Goal: Information Seeking & Learning: Learn about a topic

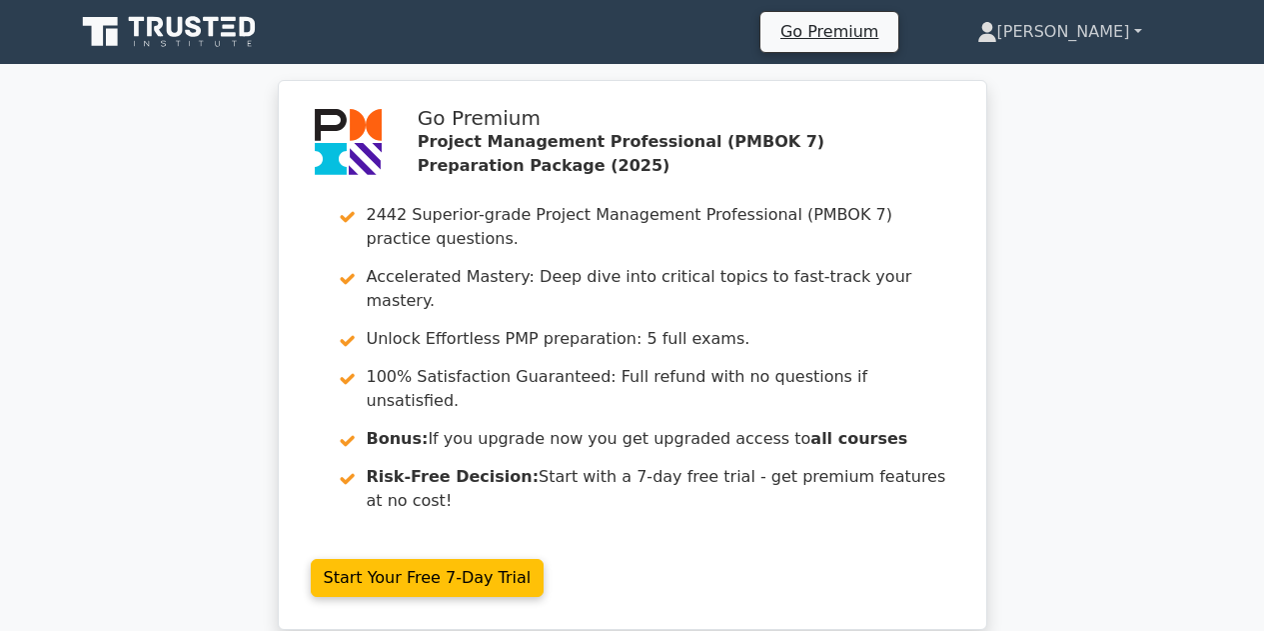
click at [1089, 36] on link "[PERSON_NAME]" at bounding box center [1059, 32] width 261 height 40
click at [1051, 76] on link "Profile" at bounding box center [1009, 79] width 158 height 32
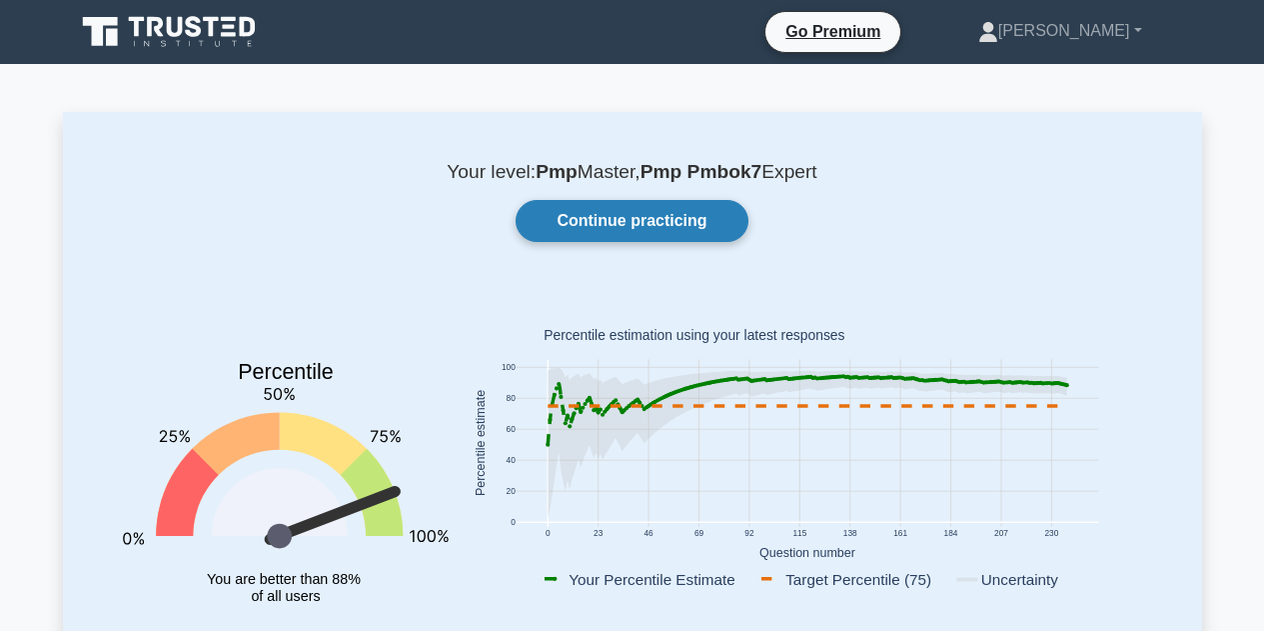
click at [713, 225] on link "Continue practicing" at bounding box center [632, 221] width 232 height 42
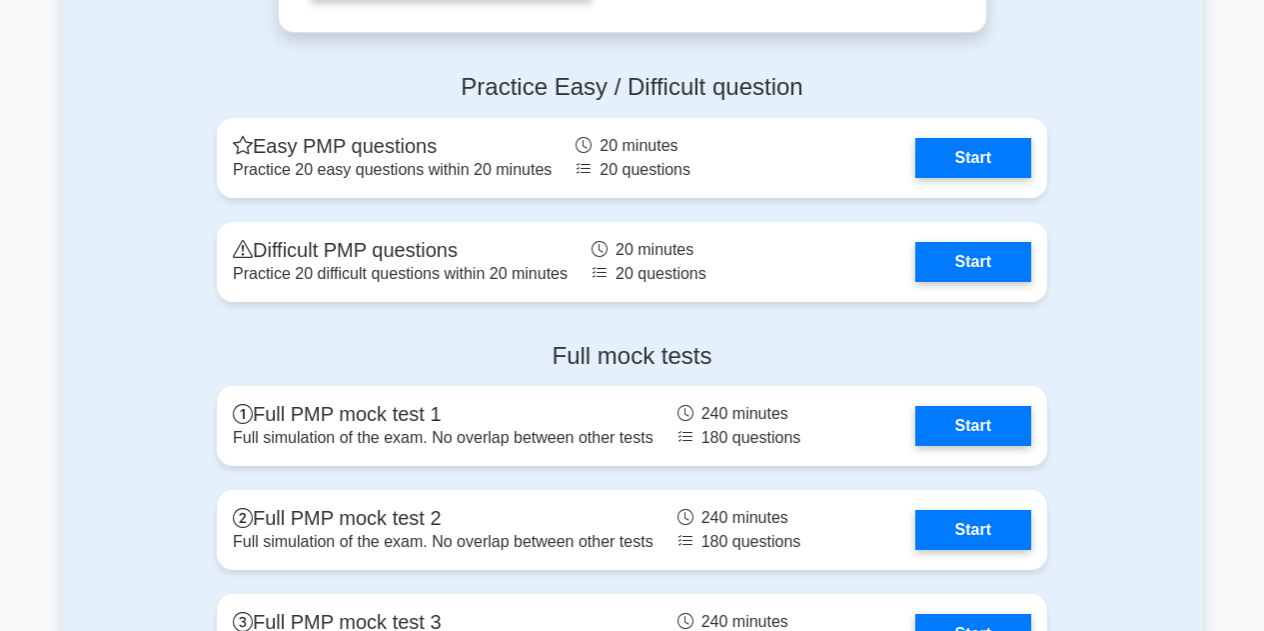
scroll to position [2601, 0]
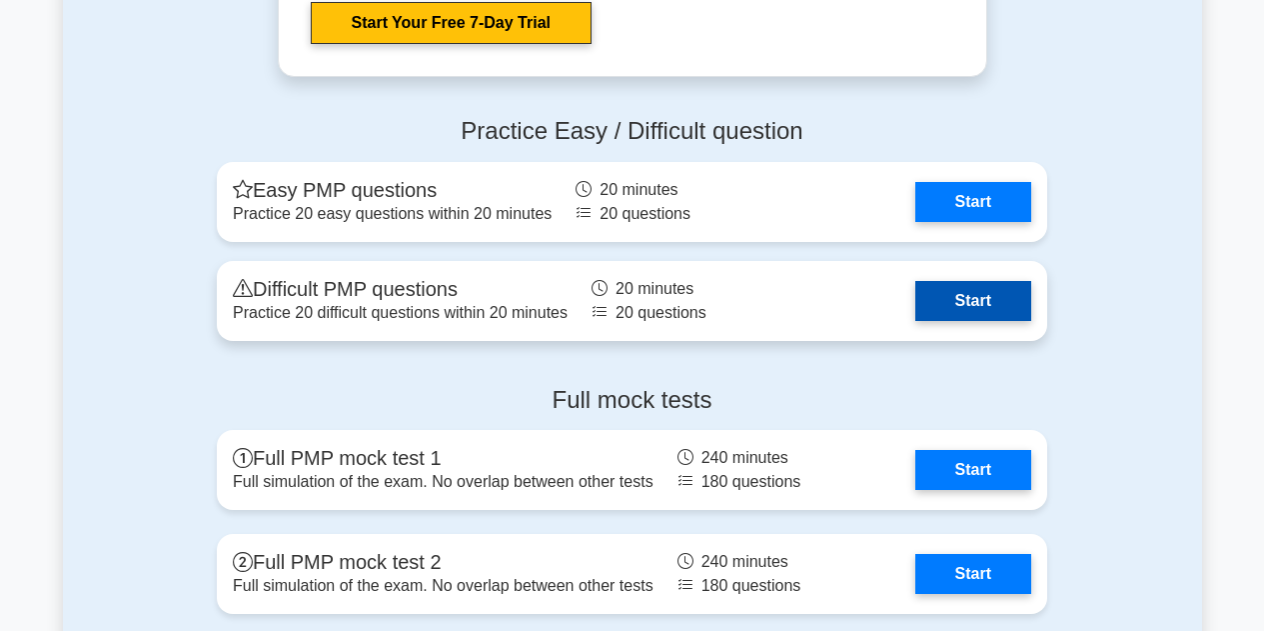
click at [993, 296] on link "Start" at bounding box center [973, 301] width 116 height 40
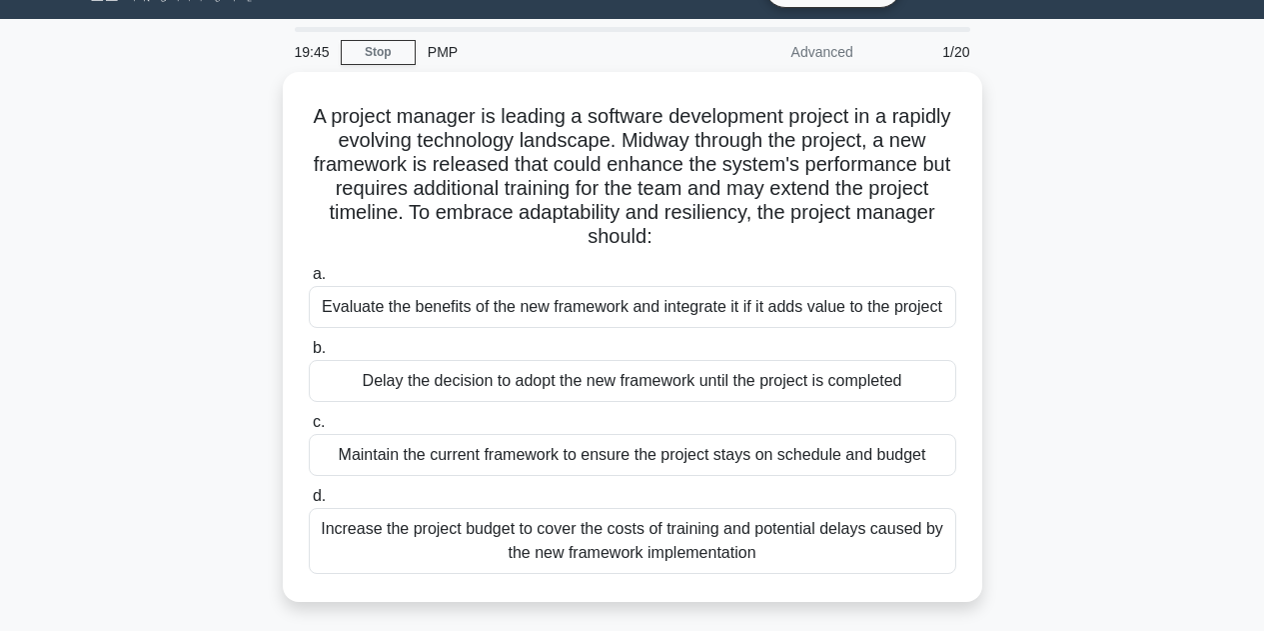
scroll to position [46, 0]
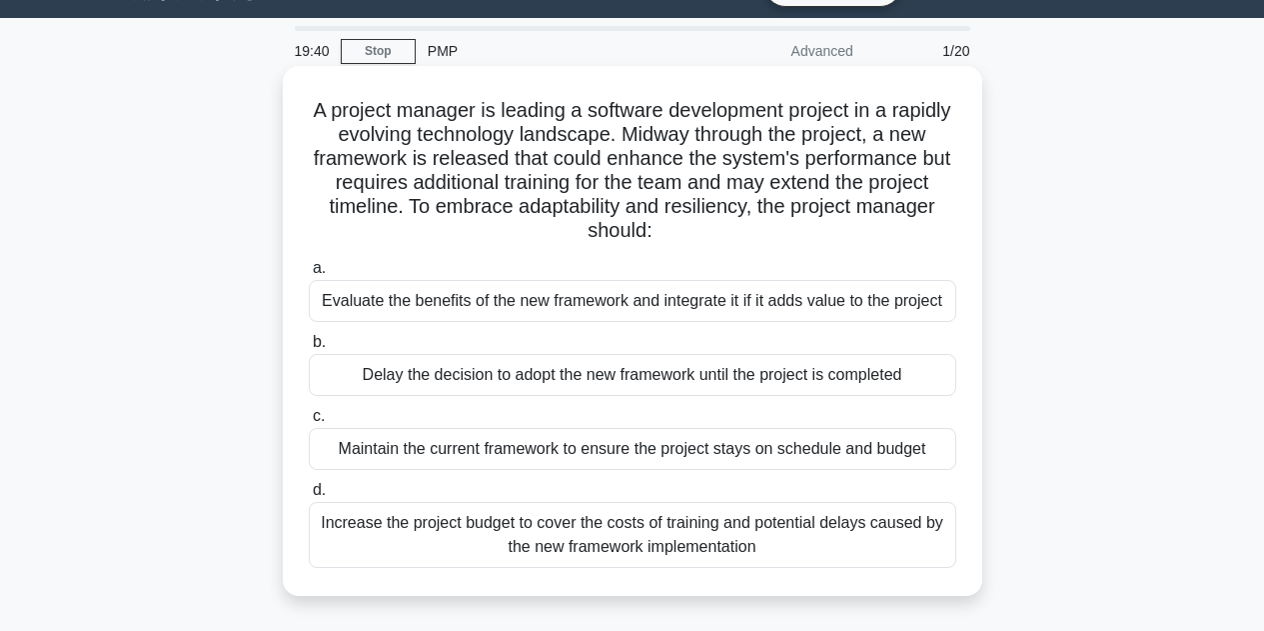
click at [646, 306] on div "Evaluate the benefits of the new framework and integrate it if it adds value to…" at bounding box center [633, 301] width 648 height 42
click at [309, 275] on input "a. Evaluate the benefits of the new framework and integrate it if it adds value…" at bounding box center [309, 268] width 0 height 13
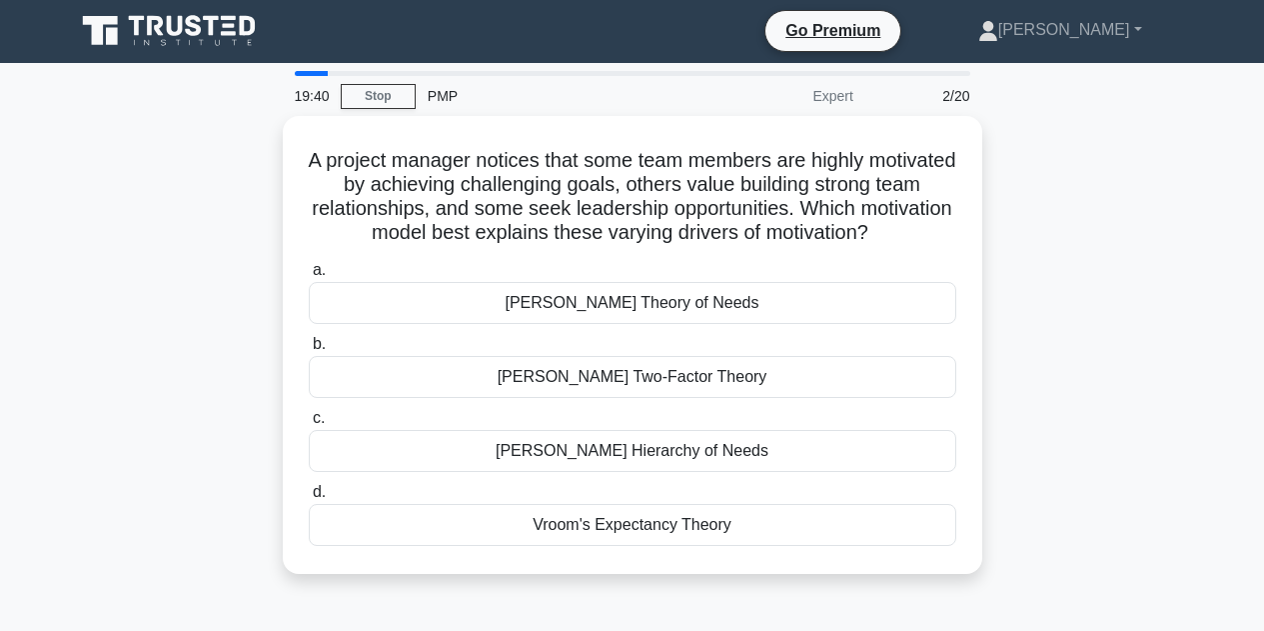
scroll to position [0, 0]
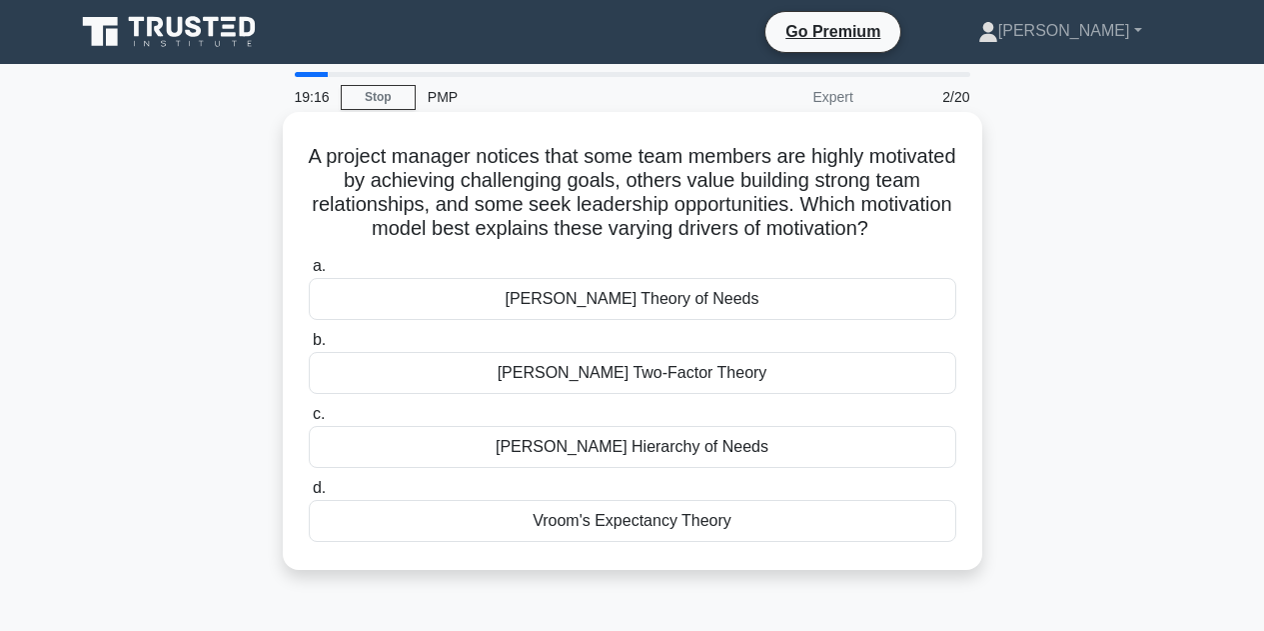
click at [702, 452] on div "Maslow's Hierarchy of Needs" at bounding box center [633, 447] width 648 height 42
click at [309, 421] on input "c. Maslow's Hierarchy of Needs" at bounding box center [309, 414] width 0 height 13
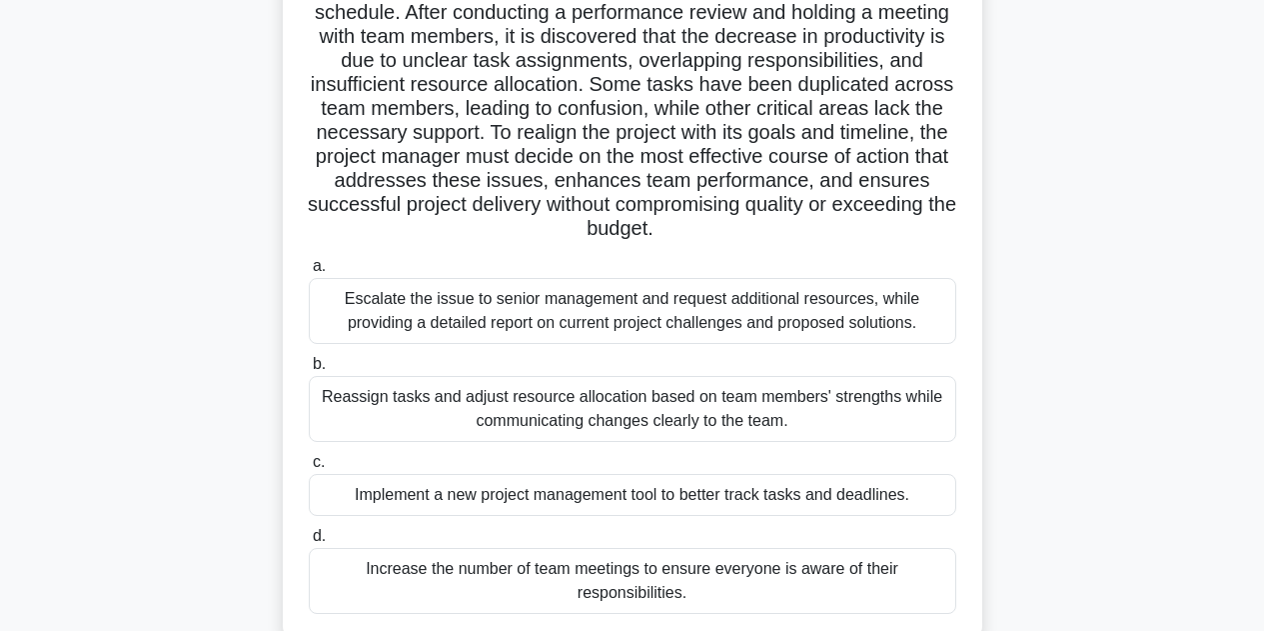
scroll to position [199, 0]
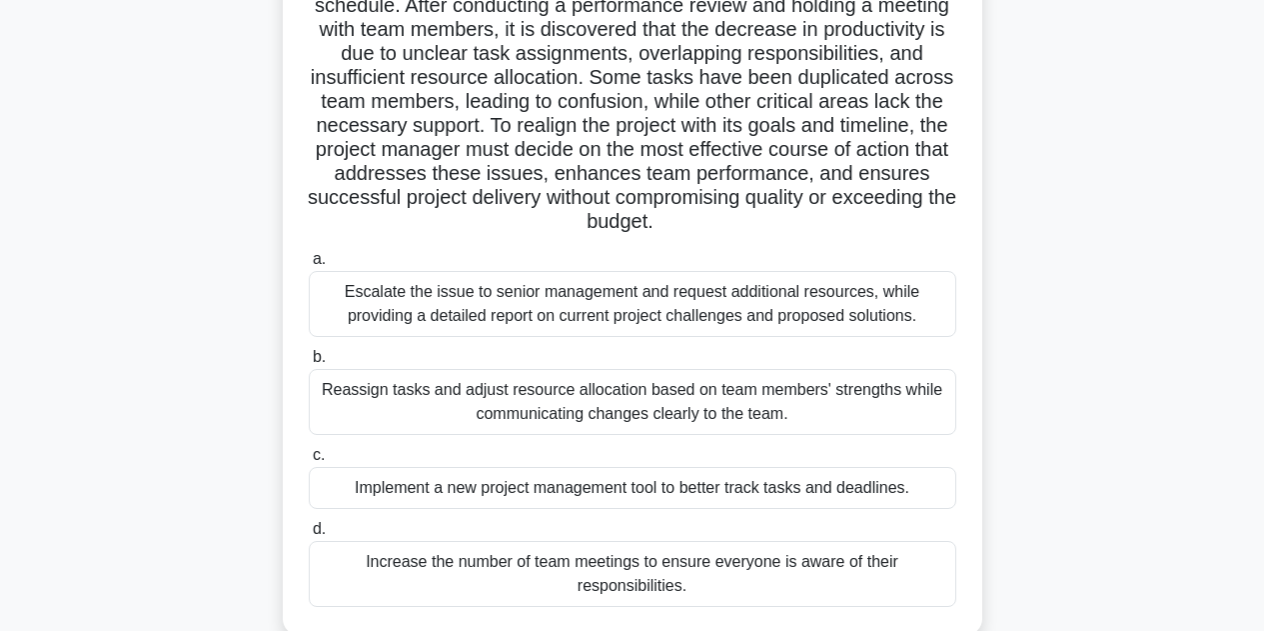
click at [704, 409] on div "Reassign tasks and adjust resource allocation based on team members' strengths …" at bounding box center [633, 402] width 648 height 66
click at [309, 364] on input "b. Reassign tasks and adjust resource allocation based on team members' strengt…" at bounding box center [309, 357] width 0 height 13
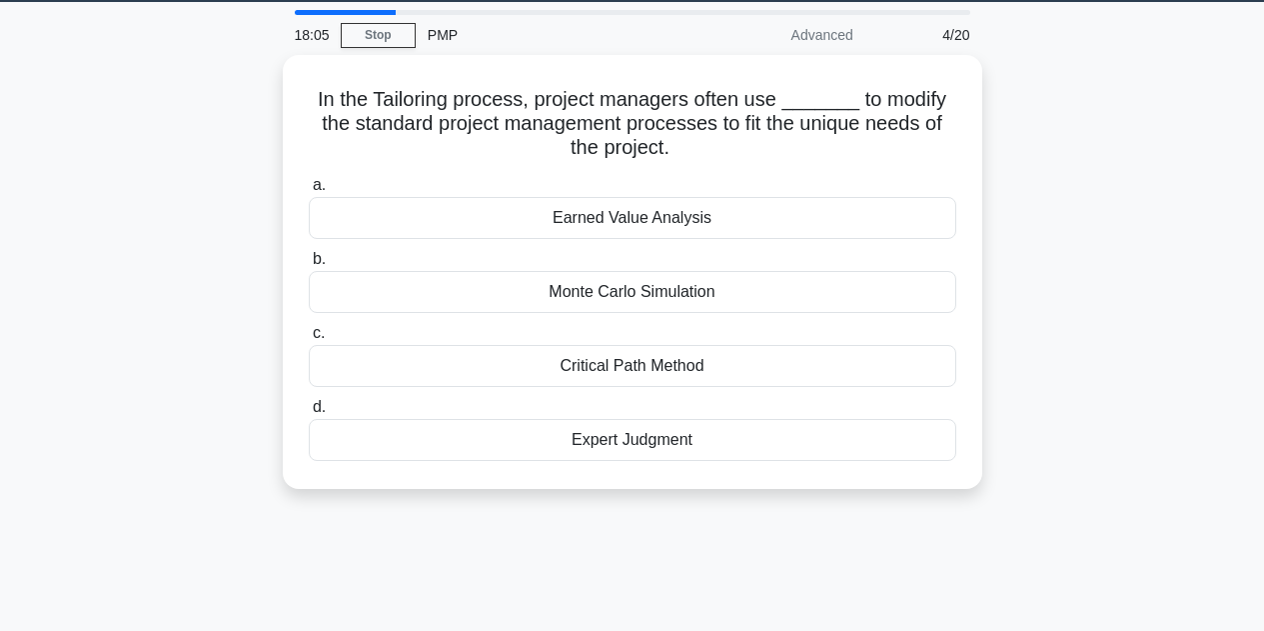
scroll to position [0, 0]
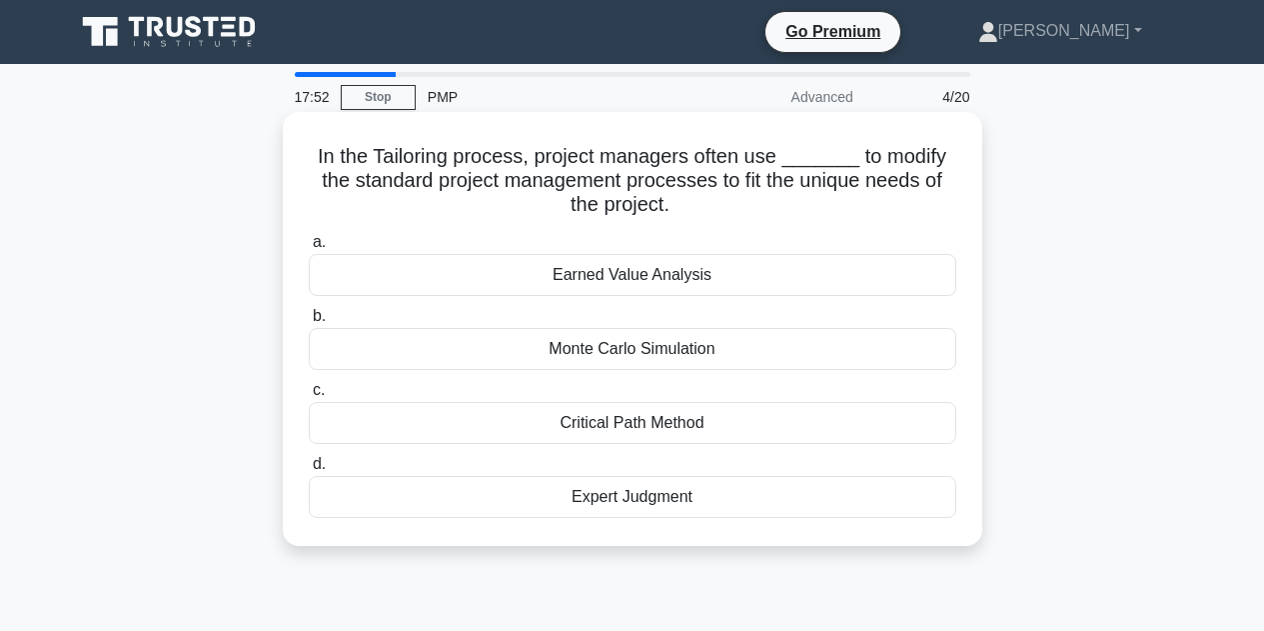
click at [845, 499] on div "Expert Judgment" at bounding box center [633, 497] width 648 height 42
click at [309, 471] on input "d. Expert Judgment" at bounding box center [309, 464] width 0 height 13
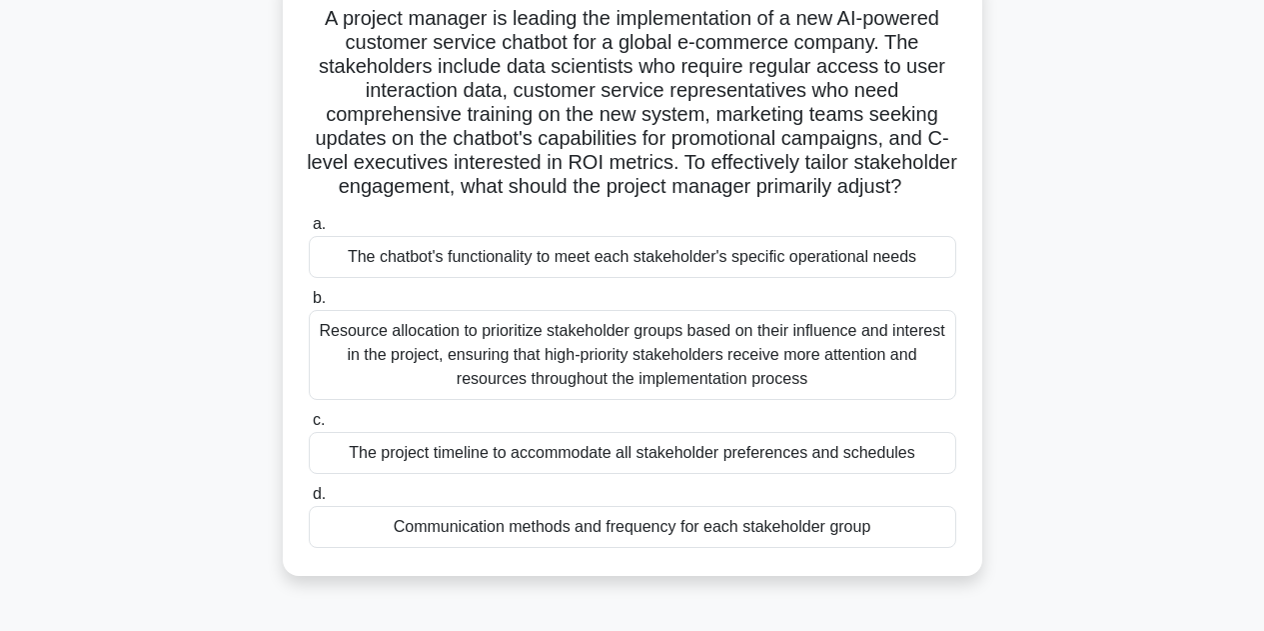
scroll to position [145, 0]
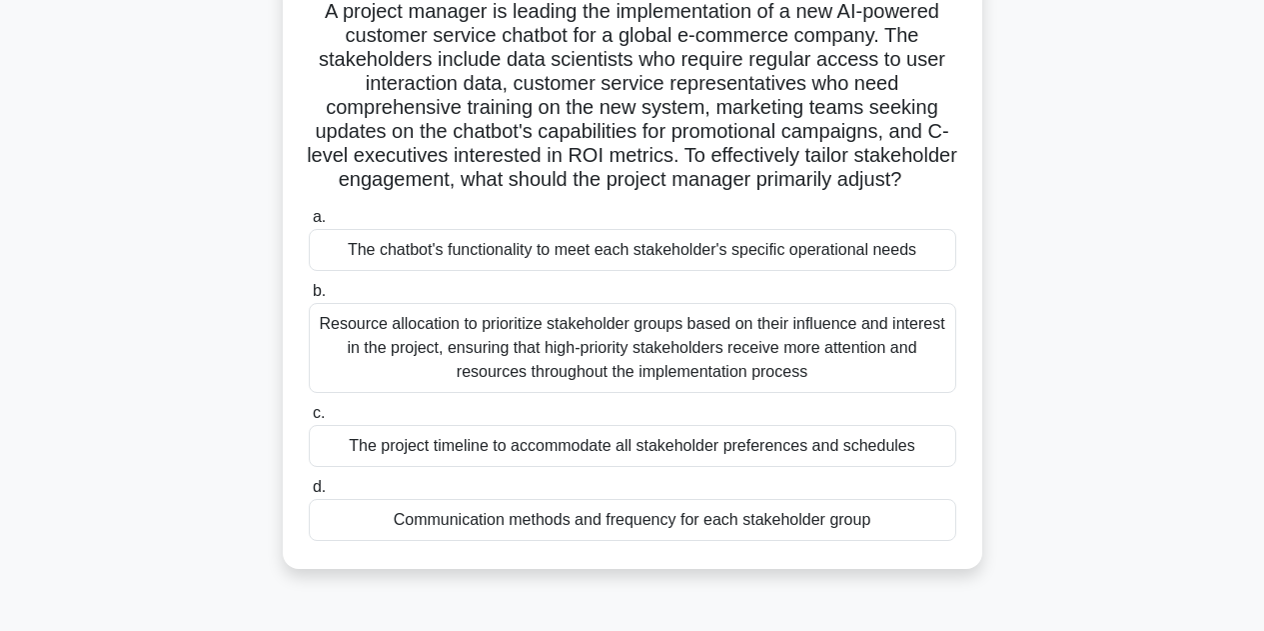
click at [895, 541] on div "Communication methods and frequency for each stakeholder group" at bounding box center [633, 520] width 648 height 42
click at [309, 494] on input "d. Communication methods and frequency for each stakeholder group" at bounding box center [309, 487] width 0 height 13
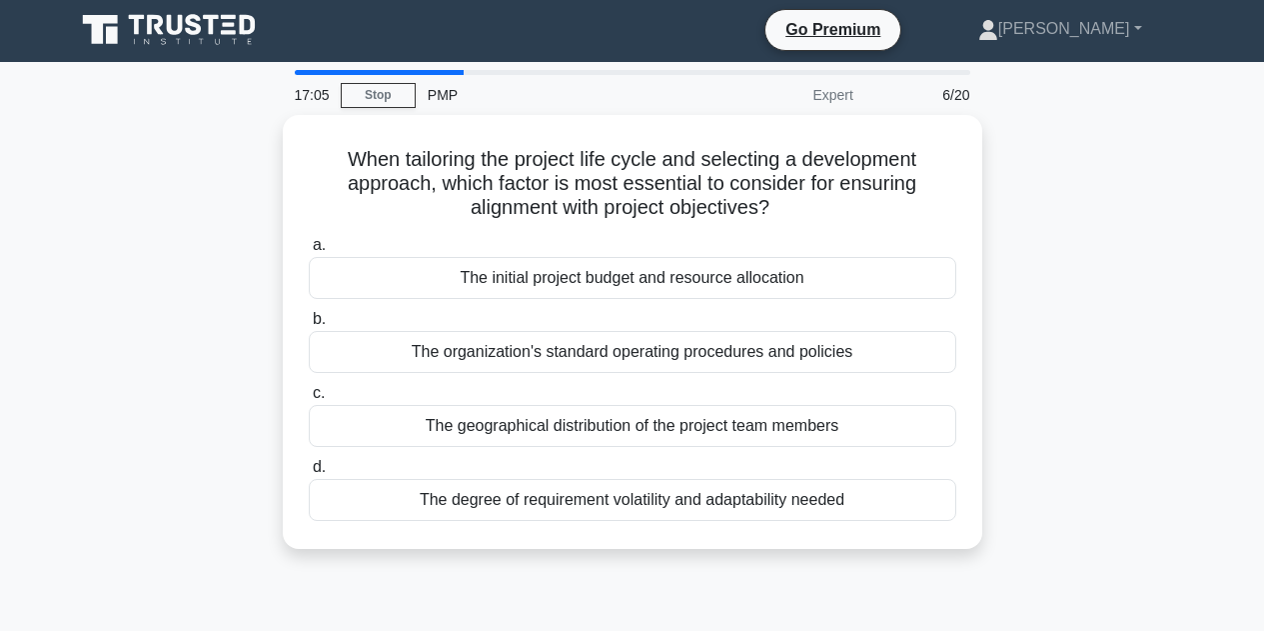
scroll to position [0, 0]
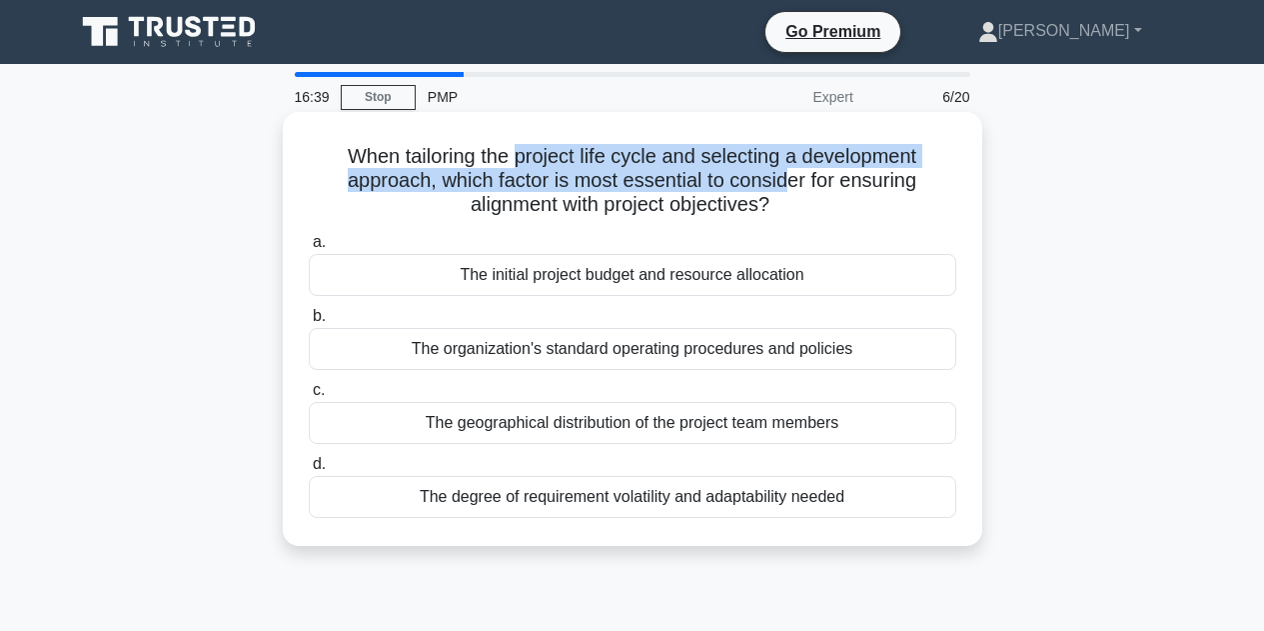
drag, startPoint x: 517, startPoint y: 155, endPoint x: 788, endPoint y: 173, distance: 271.4
click at [788, 173] on h5 "When tailoring the project life cycle and selecting a development approach, whi…" at bounding box center [633, 181] width 652 height 74
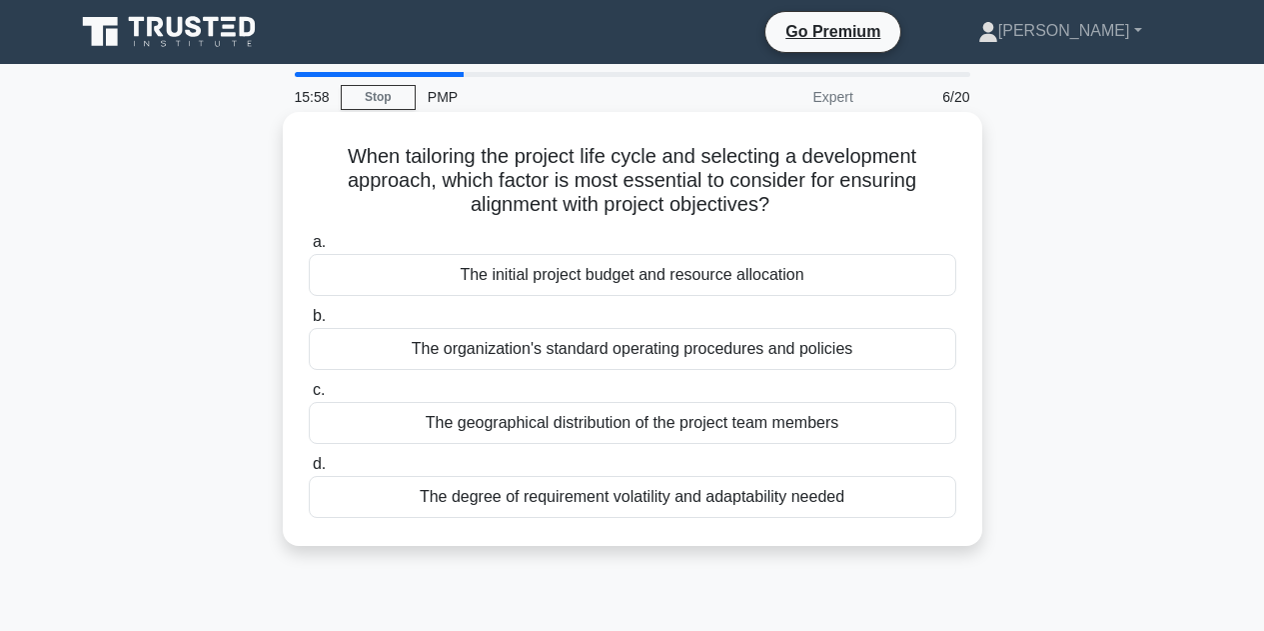
click at [615, 499] on div "The degree of requirement volatility and adaptability needed" at bounding box center [633, 497] width 648 height 42
click at [309, 471] on input "d. The degree of requirement volatility and adaptability needed" at bounding box center [309, 464] width 0 height 13
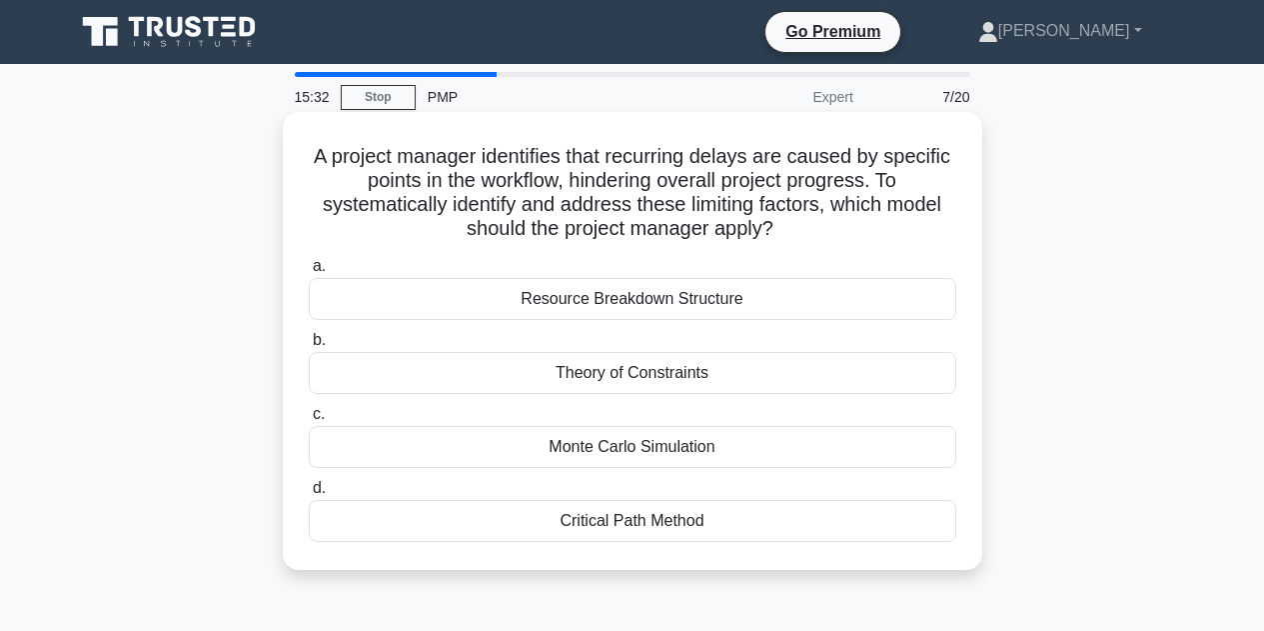
click at [642, 372] on div "Theory of Constraints" at bounding box center [633, 373] width 648 height 42
click at [309, 347] on input "b. Theory of Constraints" at bounding box center [309, 340] width 0 height 13
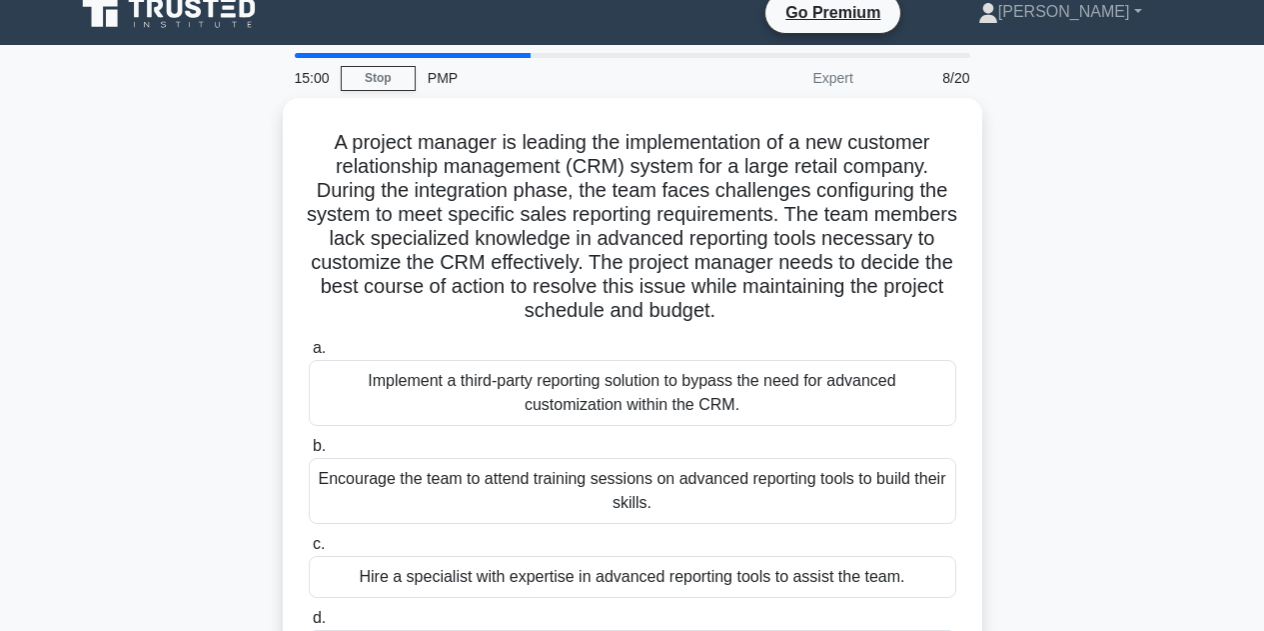
scroll to position [2, 0]
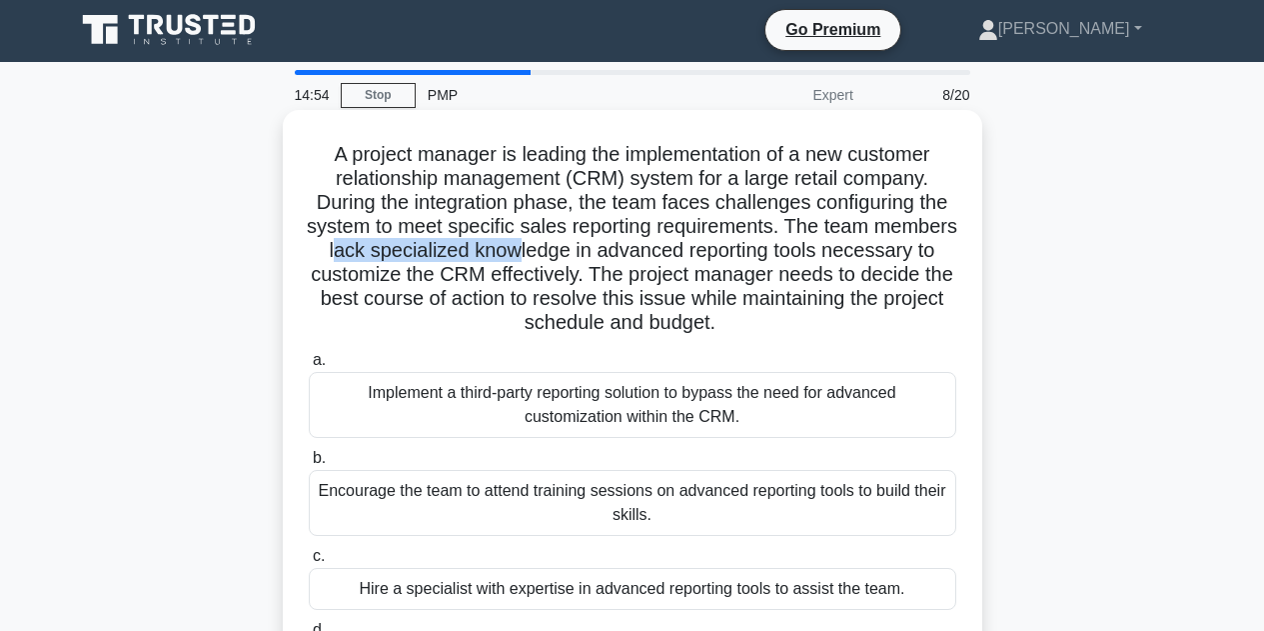
drag, startPoint x: 436, startPoint y: 249, endPoint x: 715, endPoint y: 262, distance: 279.1
click at [622, 260] on h5 "A project manager is leading the implementation of a new customer relationship …" at bounding box center [633, 239] width 652 height 194
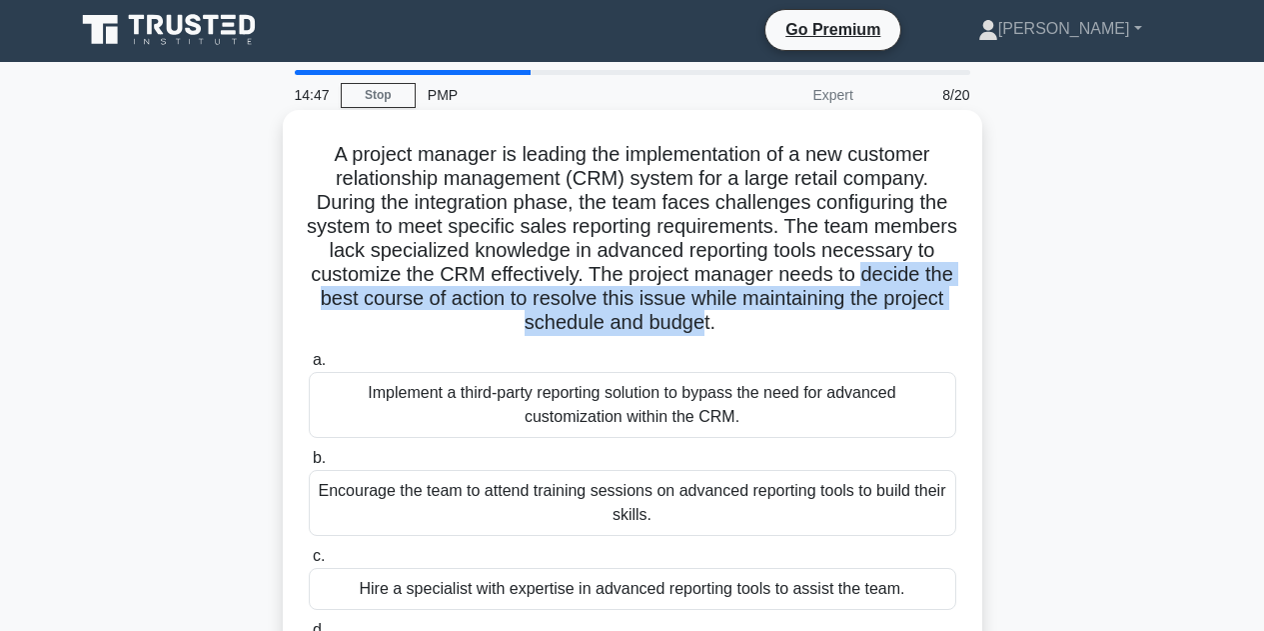
drag, startPoint x: 384, startPoint y: 299, endPoint x: 815, endPoint y: 325, distance: 431.5
click at [815, 325] on h5 "A project manager is leading the implementation of a new customer relationship …" at bounding box center [633, 239] width 652 height 194
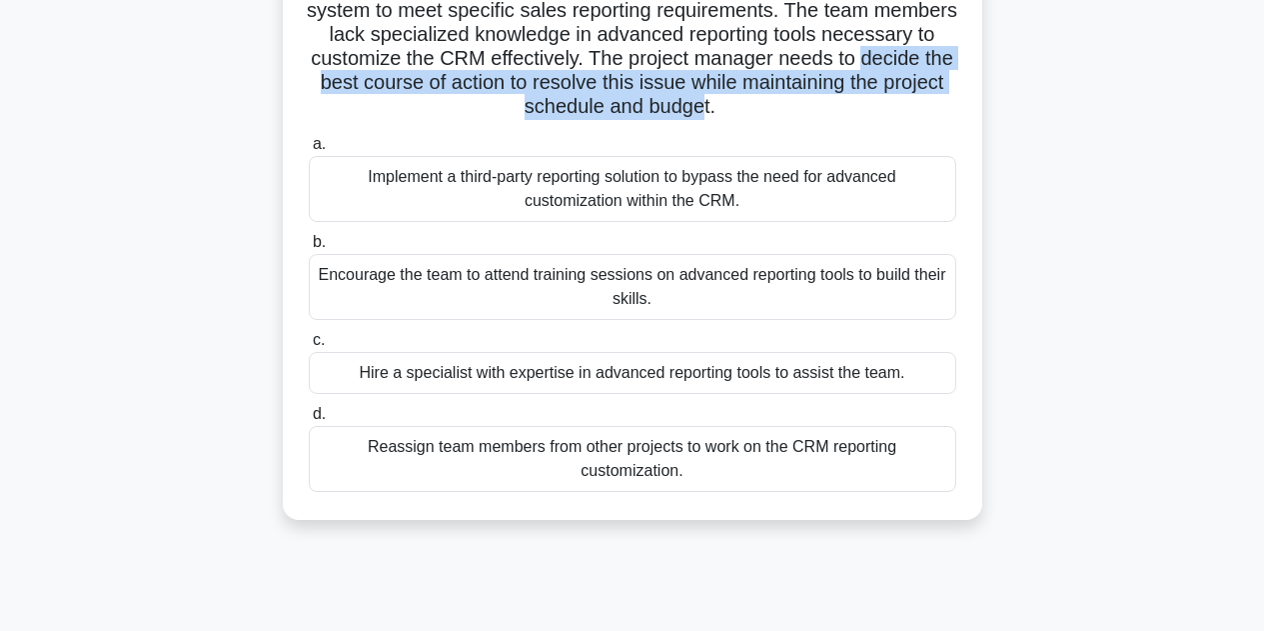
scroll to position [224, 0]
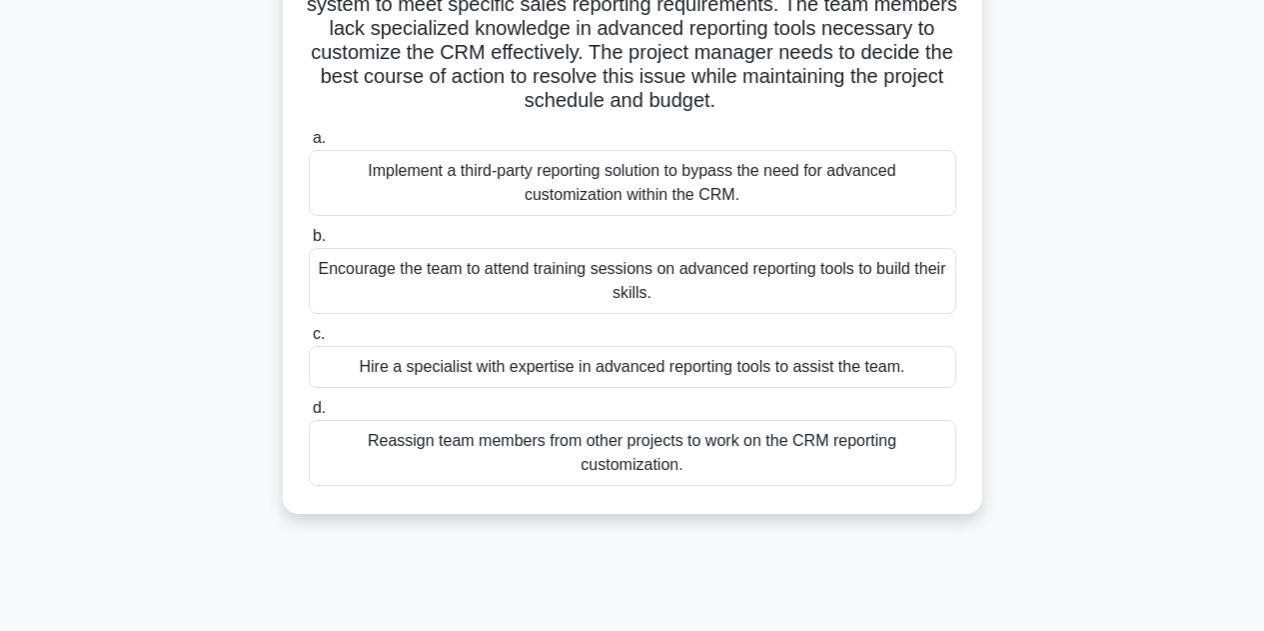
click at [594, 278] on div "Encourage the team to attend training sessions on advanced reporting tools to b…" at bounding box center [633, 281] width 648 height 66
click at [309, 243] on input "b. Encourage the team to attend training sessions on advanced reporting tools t…" at bounding box center [309, 236] width 0 height 13
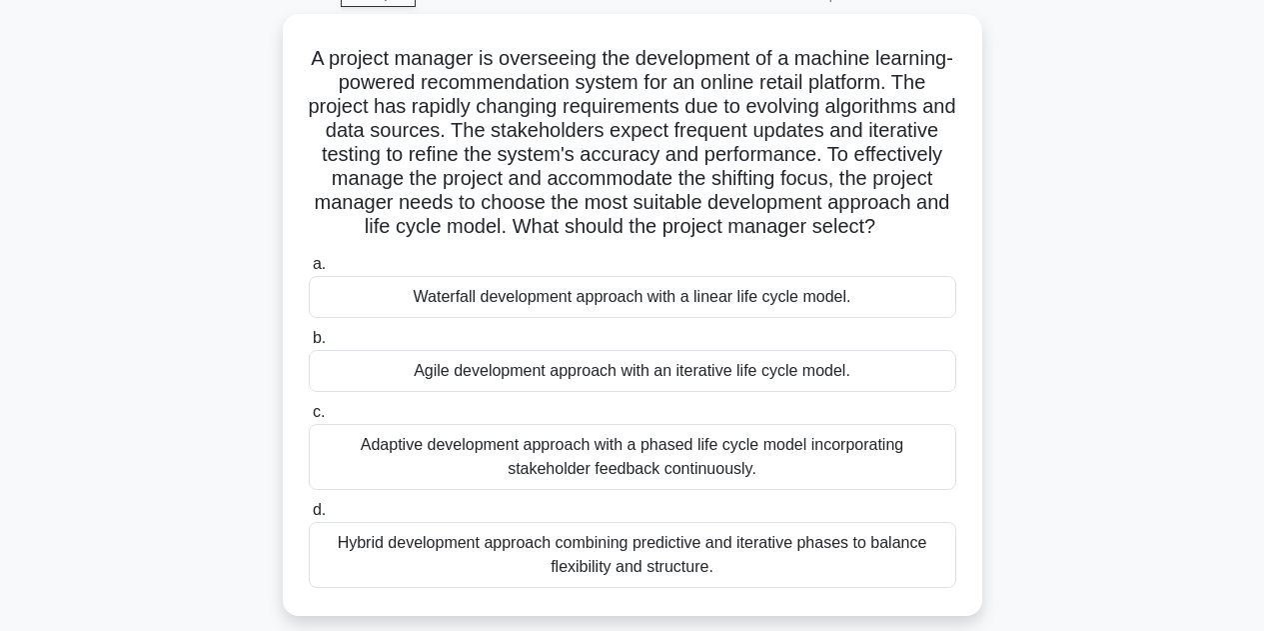
scroll to position [106, 0]
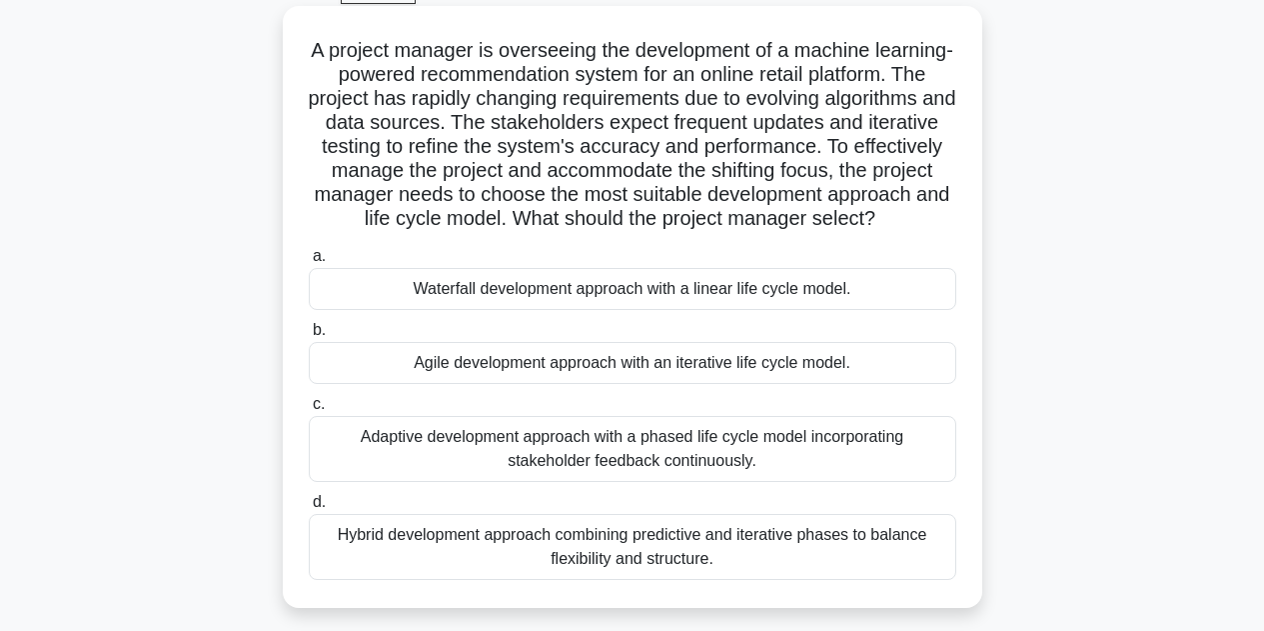
click at [872, 384] on div "Agile development approach with an iterative life cycle model." at bounding box center [633, 363] width 648 height 42
click at [309, 337] on input "b. Agile development approach with an iterative life cycle model." at bounding box center [309, 330] width 0 height 13
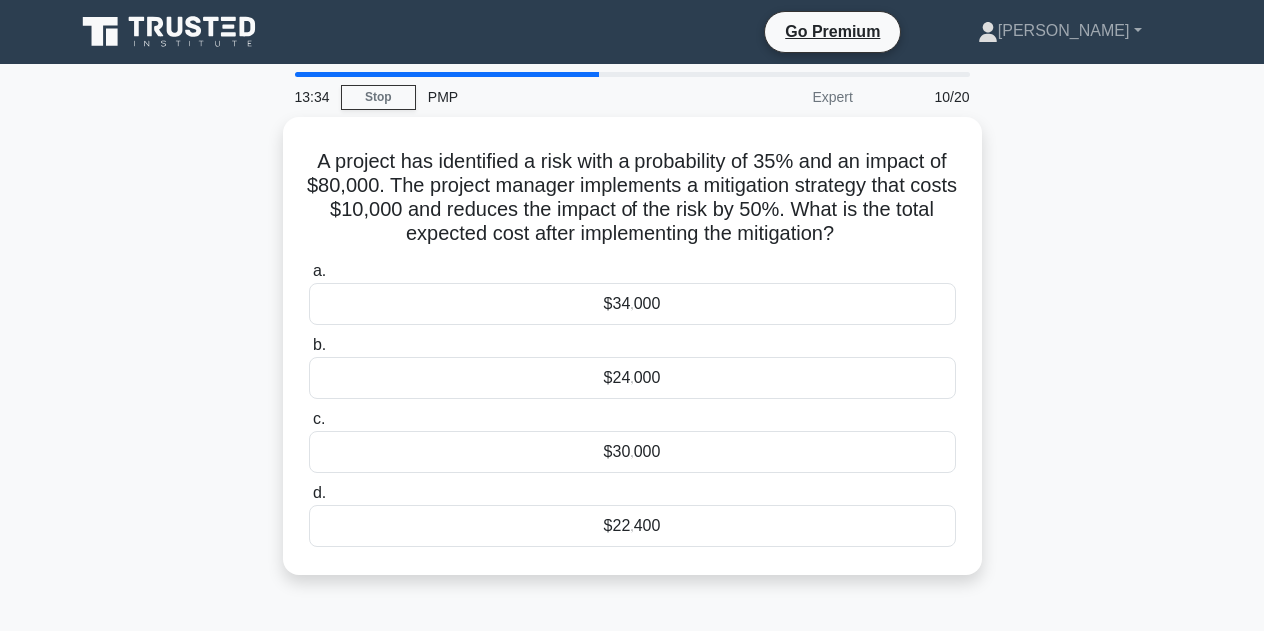
scroll to position [0, 0]
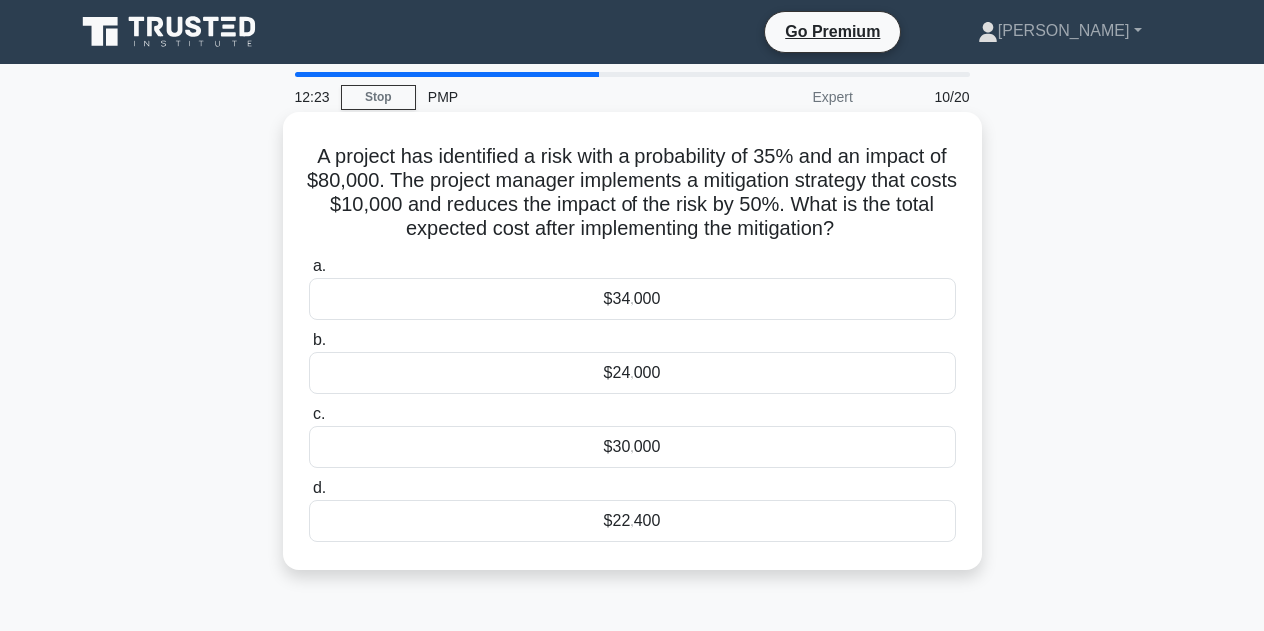
click at [674, 449] on div "$30,000" at bounding box center [633, 447] width 648 height 42
click at [309, 421] on input "c. $30,000" at bounding box center [309, 414] width 0 height 13
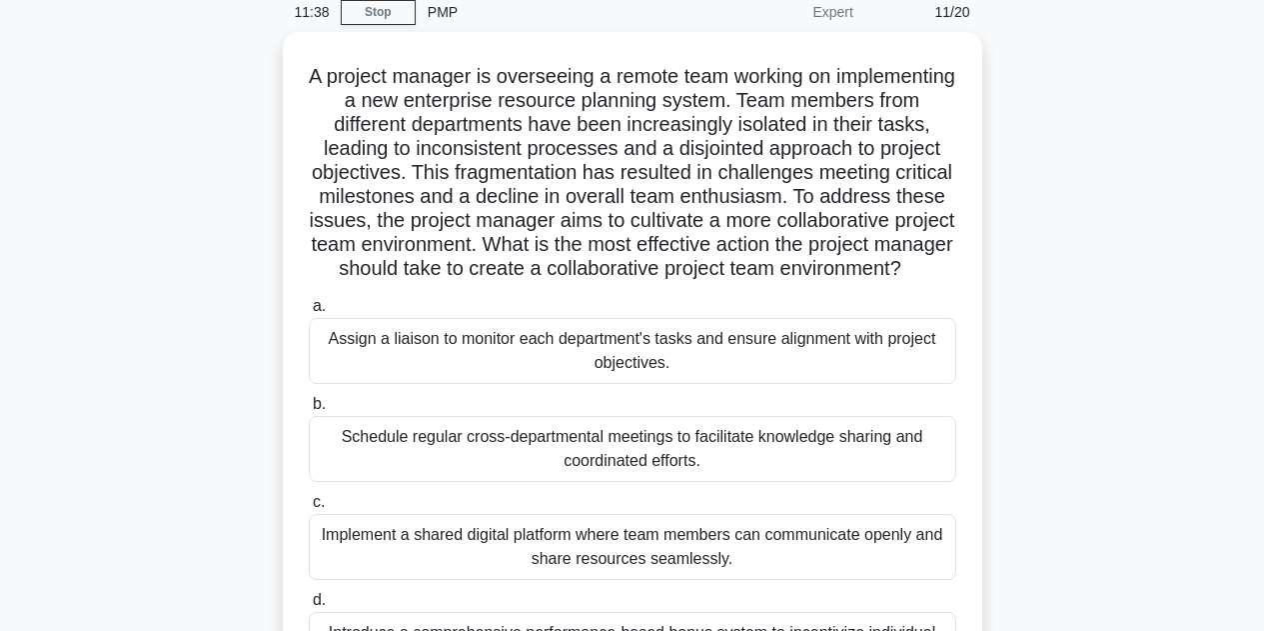
scroll to position [25, 0]
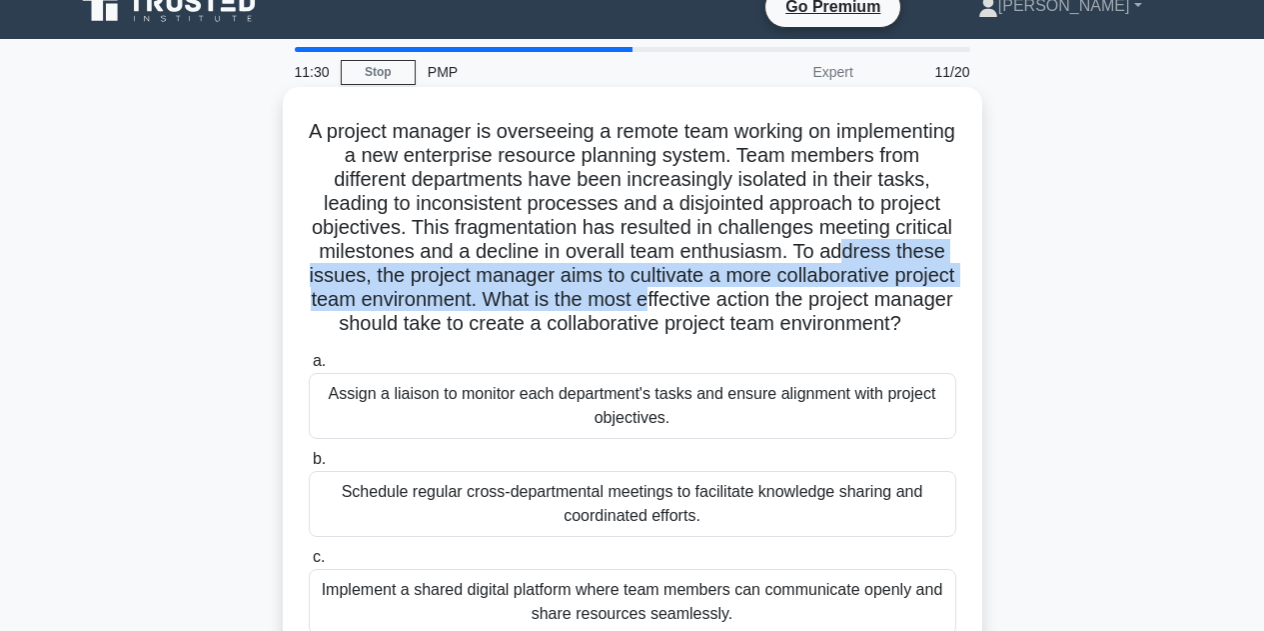
drag, startPoint x: 350, startPoint y: 279, endPoint x: 867, endPoint y: 305, distance: 517.4
click at [867, 305] on h5 "A project manager is overseeing a remote team working on implementing a new ent…" at bounding box center [633, 228] width 652 height 218
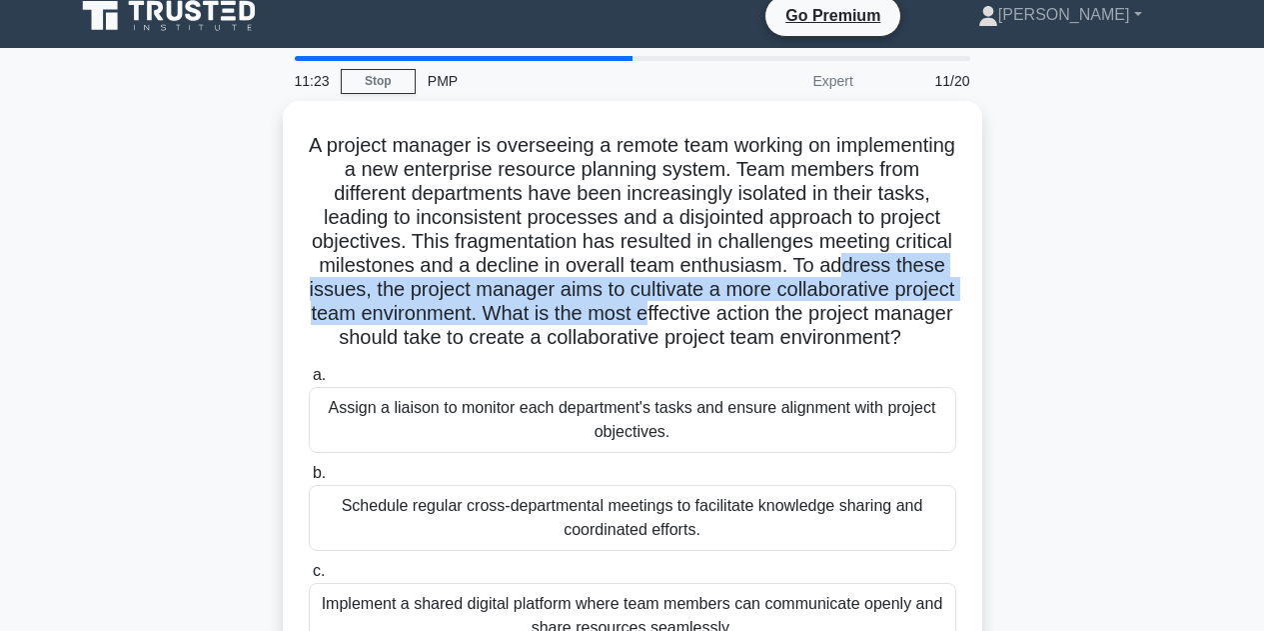
scroll to position [13, 0]
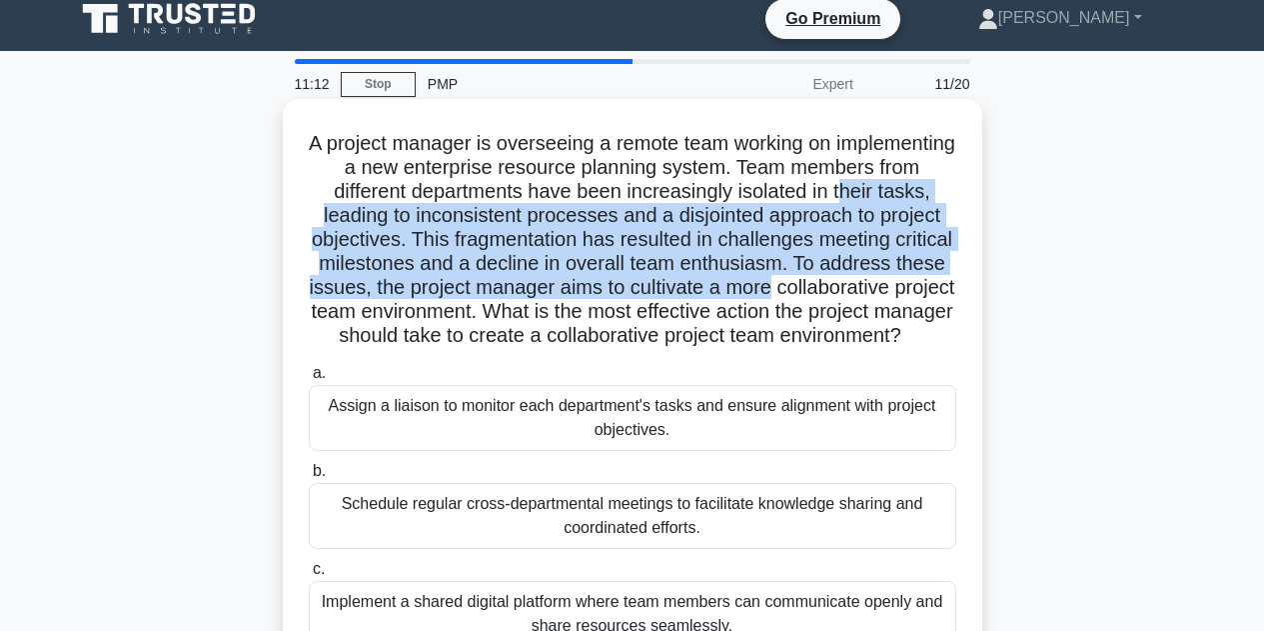
drag, startPoint x: 319, startPoint y: 220, endPoint x: 936, endPoint y: 288, distance: 621.4
click at [936, 288] on h5 "A project manager is overseeing a remote team working on implementing a new ent…" at bounding box center [633, 240] width 652 height 218
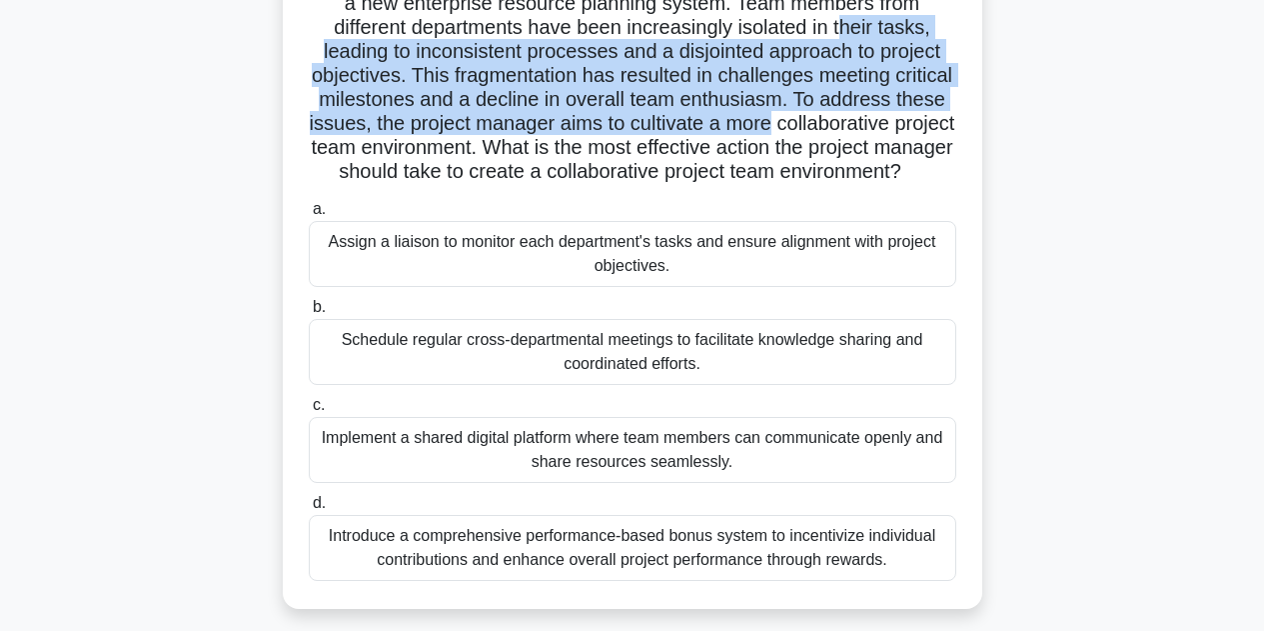
scroll to position [187, 0]
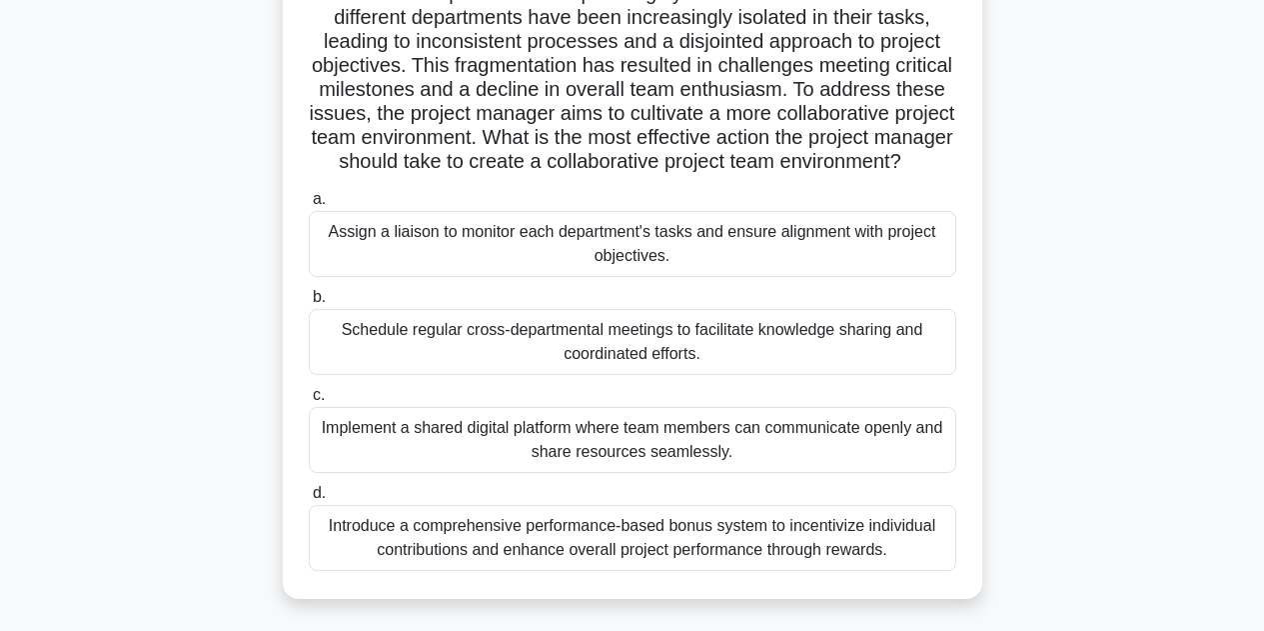
click at [882, 360] on div "Schedule regular cross-departmental meetings to facilitate knowledge sharing an…" at bounding box center [633, 342] width 648 height 66
click at [309, 304] on input "b. Schedule regular cross-departmental meetings to facilitate knowledge sharing…" at bounding box center [309, 297] width 0 height 13
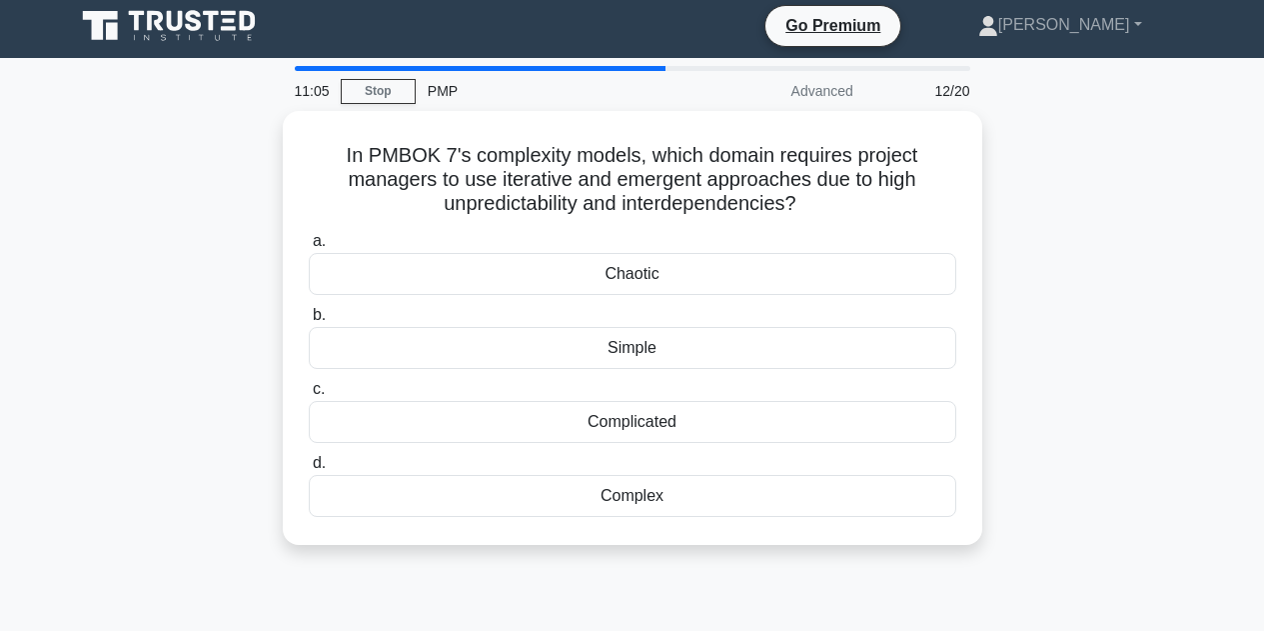
scroll to position [0, 0]
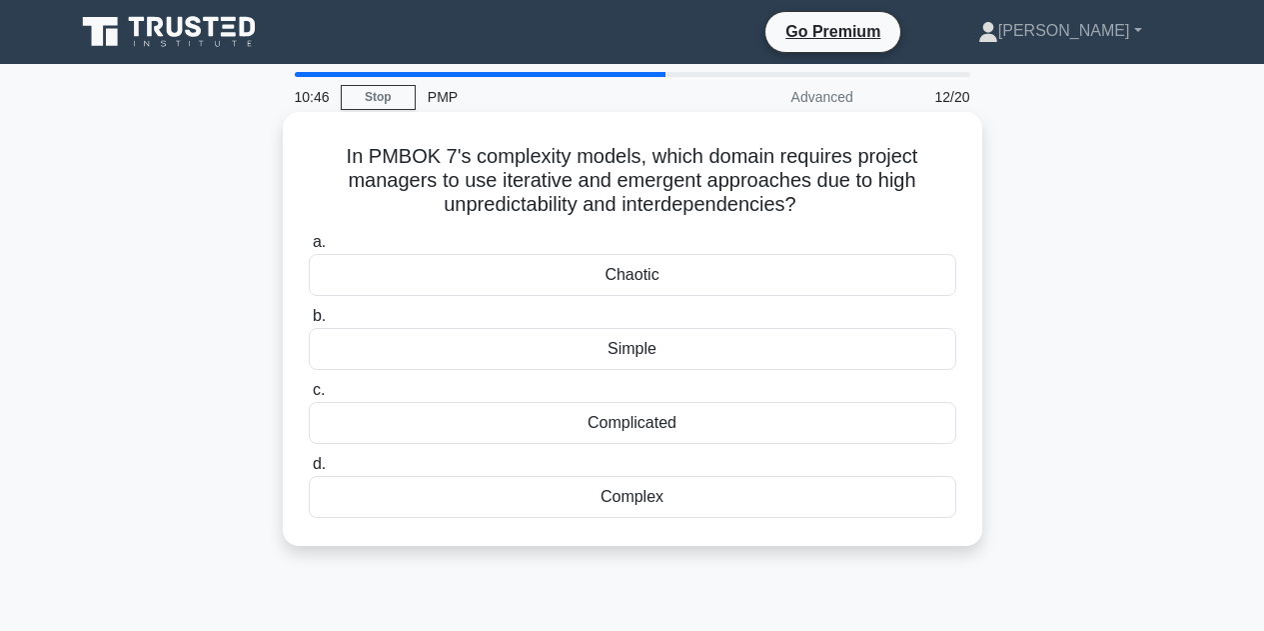
click at [819, 498] on div "Complex" at bounding box center [633, 497] width 648 height 42
click at [309, 471] on input "d. Complex" at bounding box center [309, 464] width 0 height 13
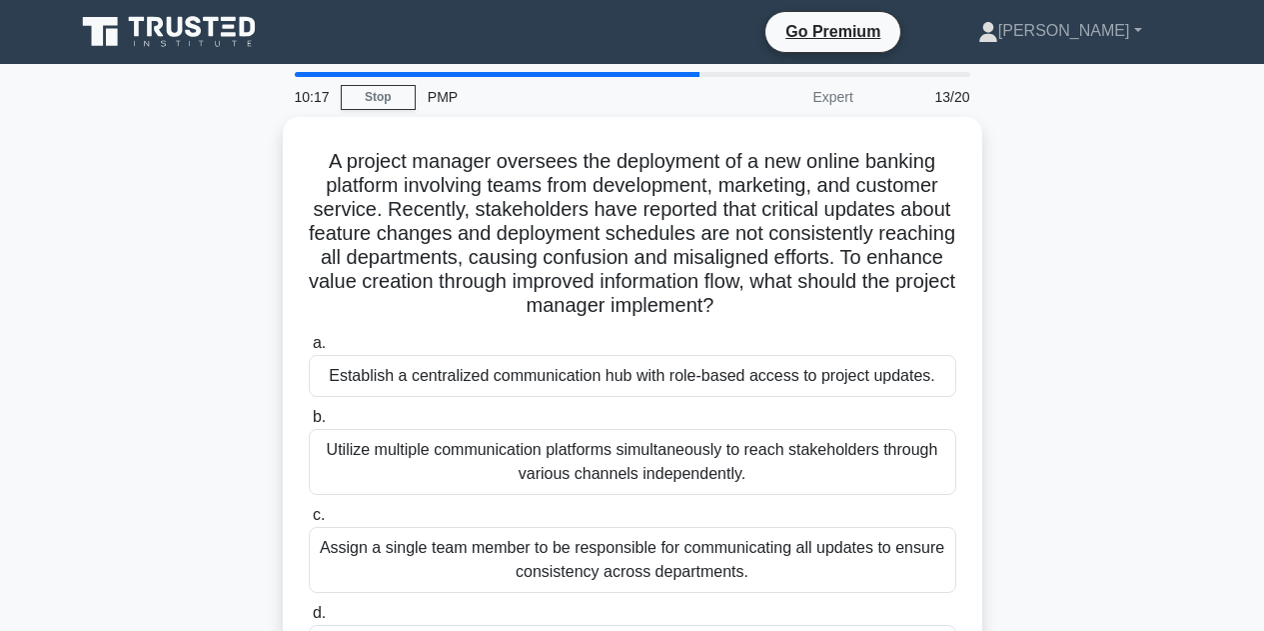
scroll to position [85, 0]
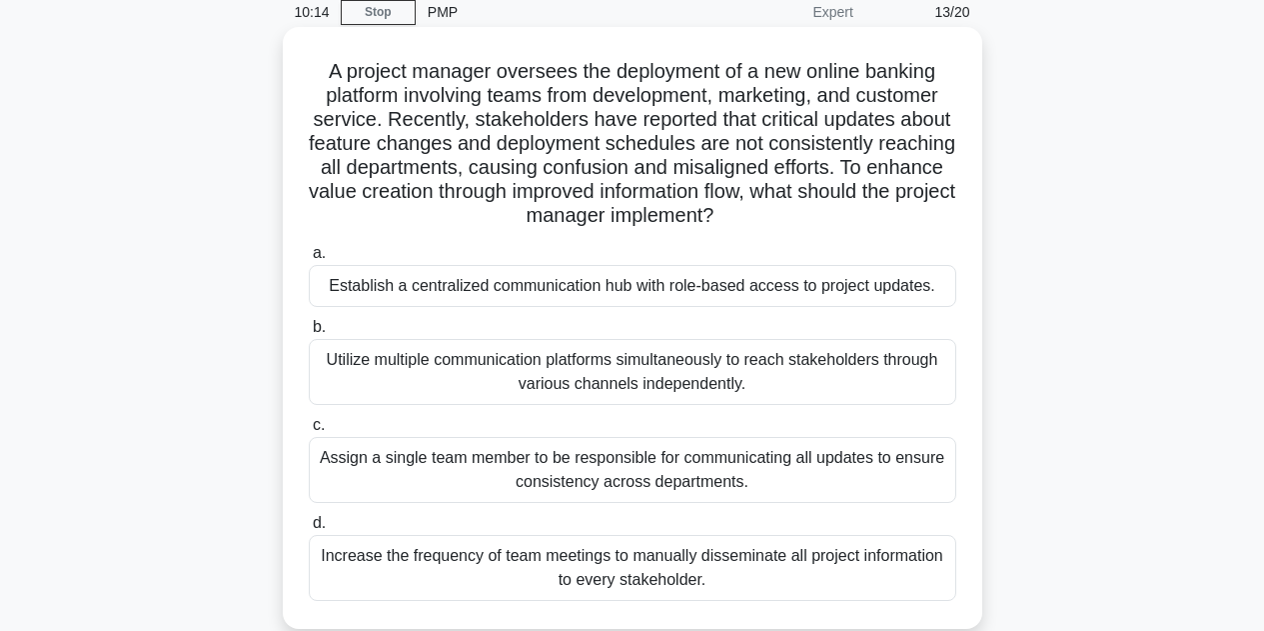
click at [584, 287] on div "Establish a centralized communication hub with role-based access to project upd…" at bounding box center [633, 286] width 648 height 42
click at [309, 260] on input "a. Establish a centralized communication hub with role-based access to project …" at bounding box center [309, 253] width 0 height 13
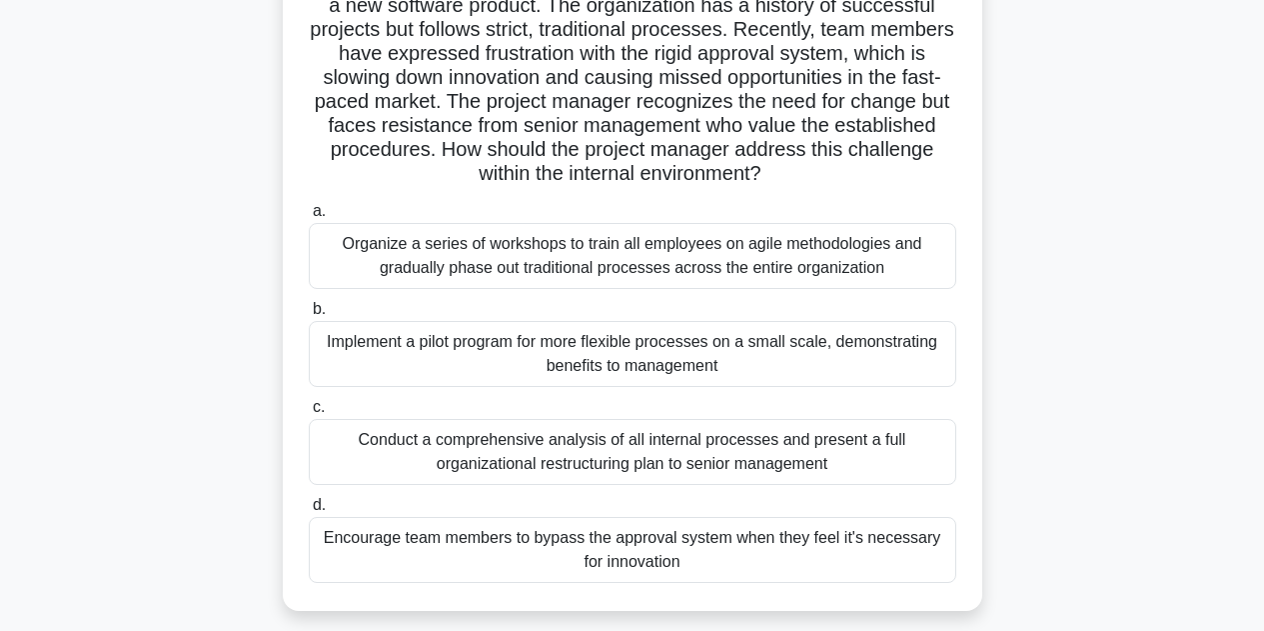
scroll to position [182, 0]
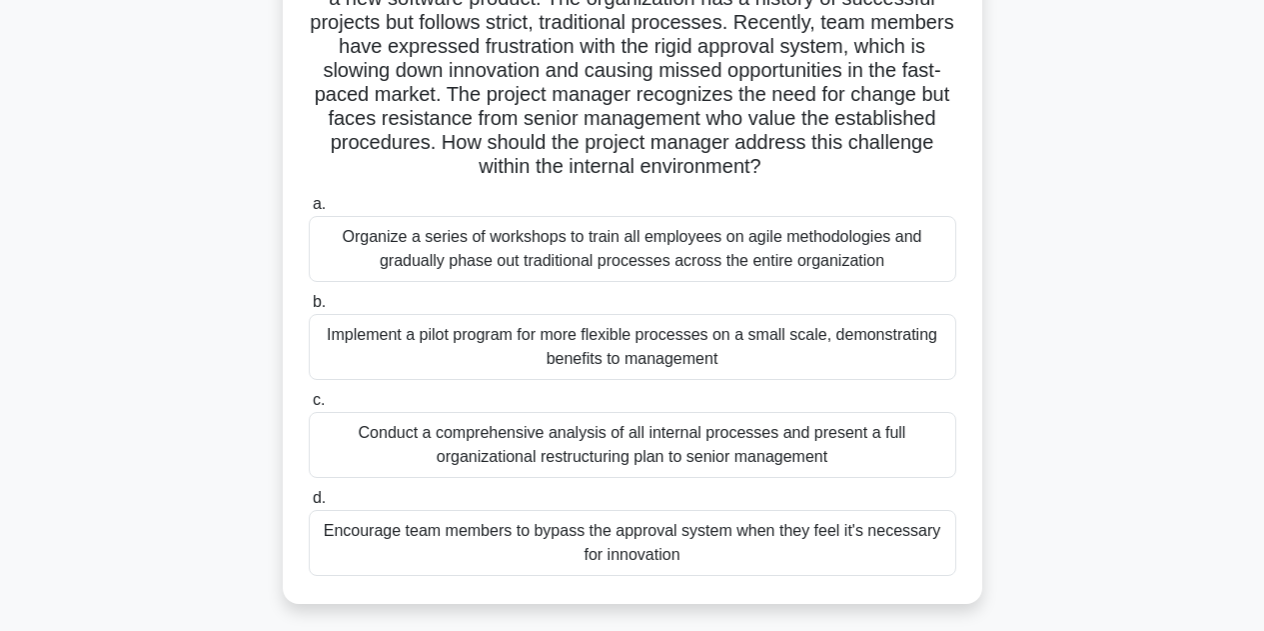
click at [809, 361] on div "Implement a pilot program for more flexible processes on a small scale, demonst…" at bounding box center [633, 347] width 648 height 66
click at [309, 309] on input "b. Implement a pilot program for more flexible processes on a small scale, demo…" at bounding box center [309, 302] width 0 height 13
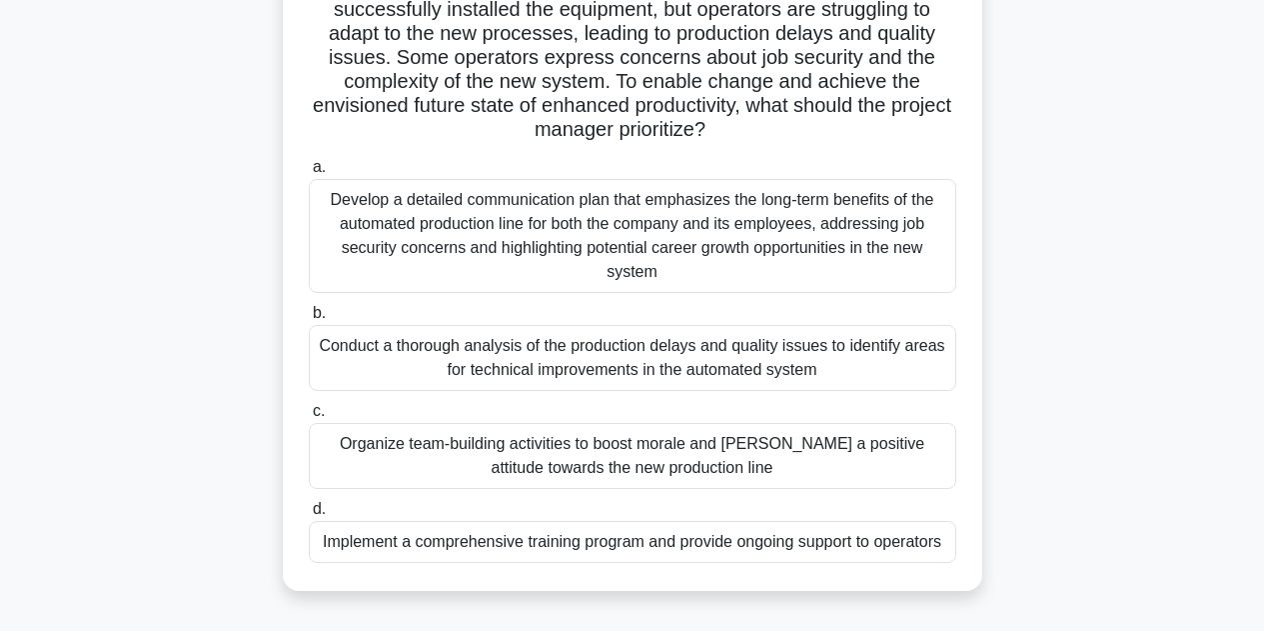
scroll to position [164, 0]
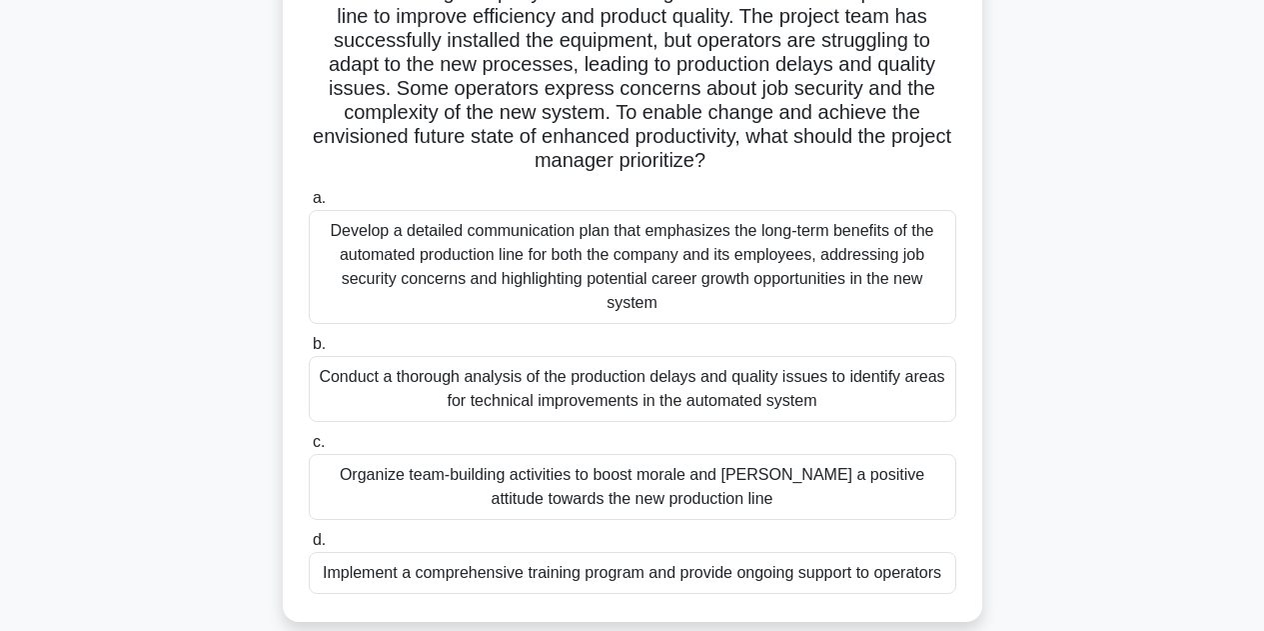
click at [904, 277] on div "Develop a detailed communication plan that emphasizes the long-term benefits of…" at bounding box center [633, 267] width 648 height 114
click at [309, 205] on input "a. Develop a detailed communication plan that emphasizes the long-term benefits…" at bounding box center [309, 198] width 0 height 13
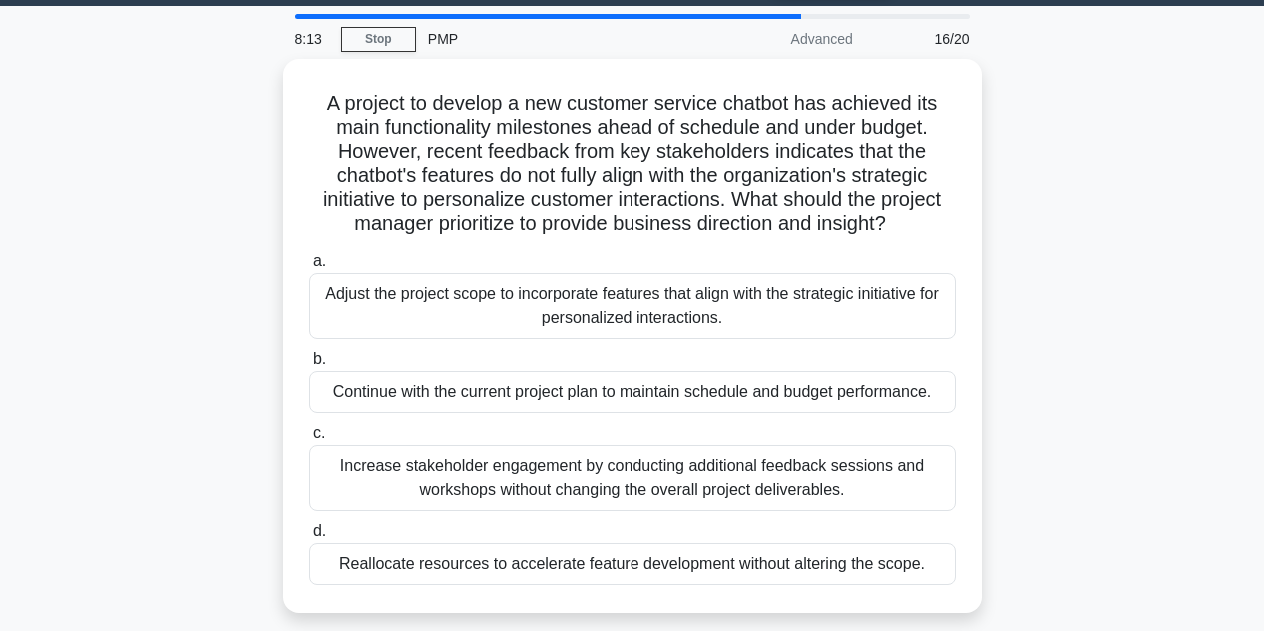
scroll to position [59, 0]
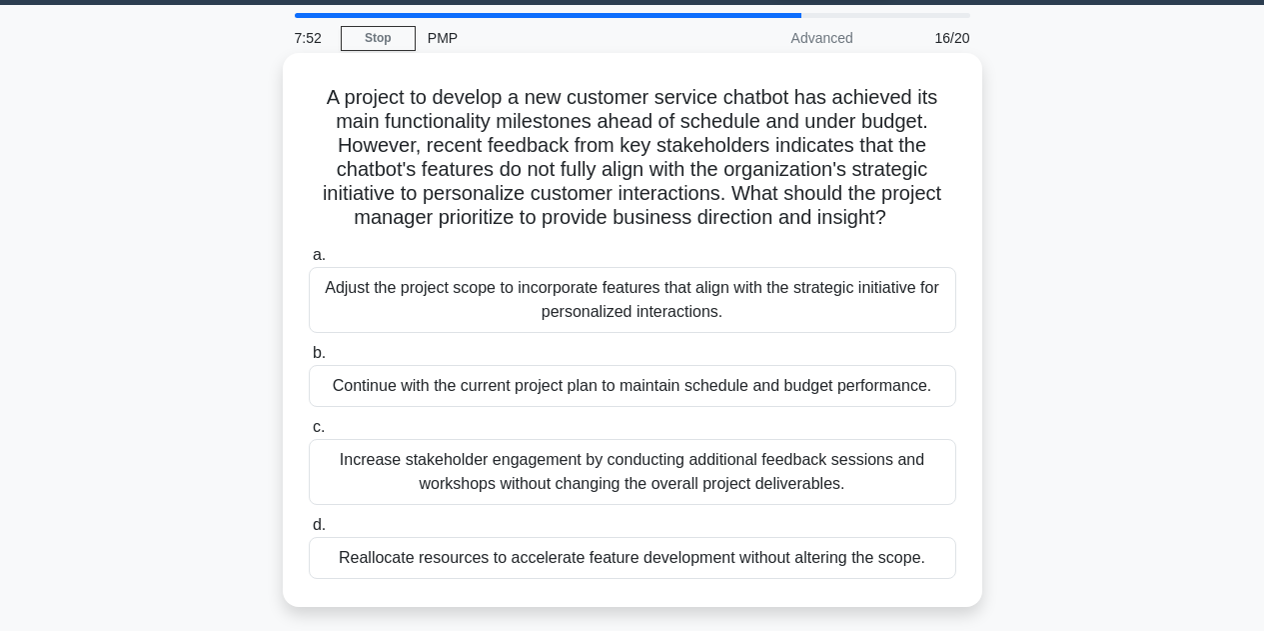
click at [528, 300] on div "Adjust the project scope to incorporate features that align with the strategic …" at bounding box center [633, 300] width 648 height 66
click at [309, 262] on input "a. Adjust the project scope to incorporate features that align with the strateg…" at bounding box center [309, 255] width 0 height 13
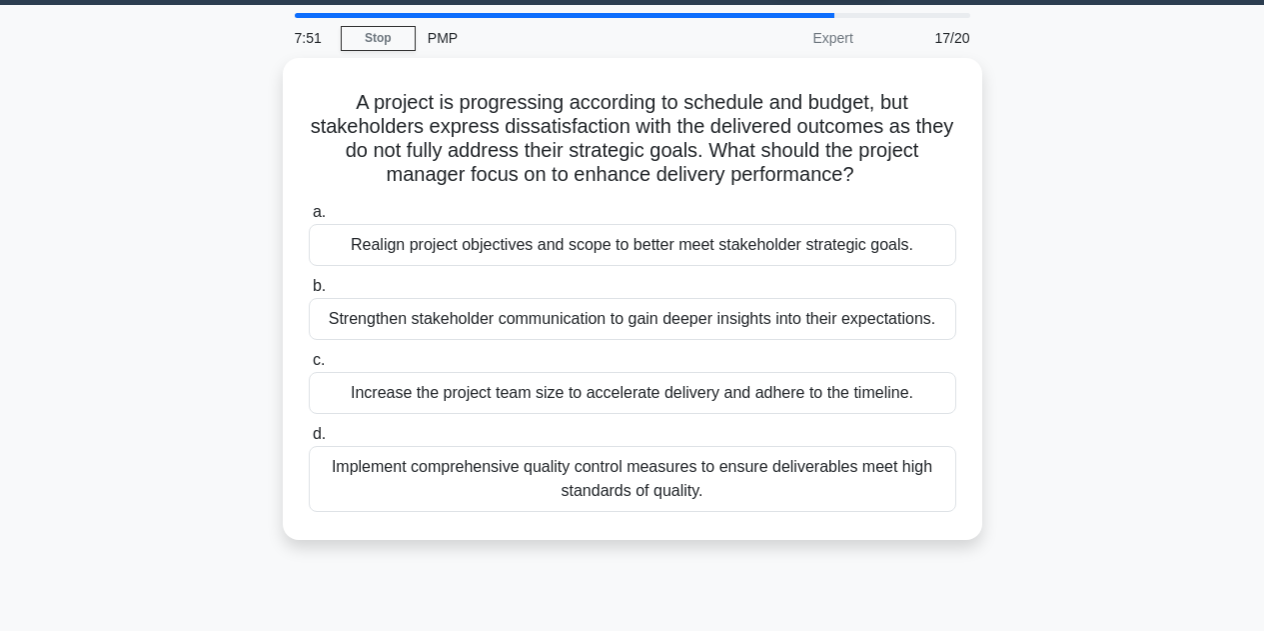
scroll to position [0, 0]
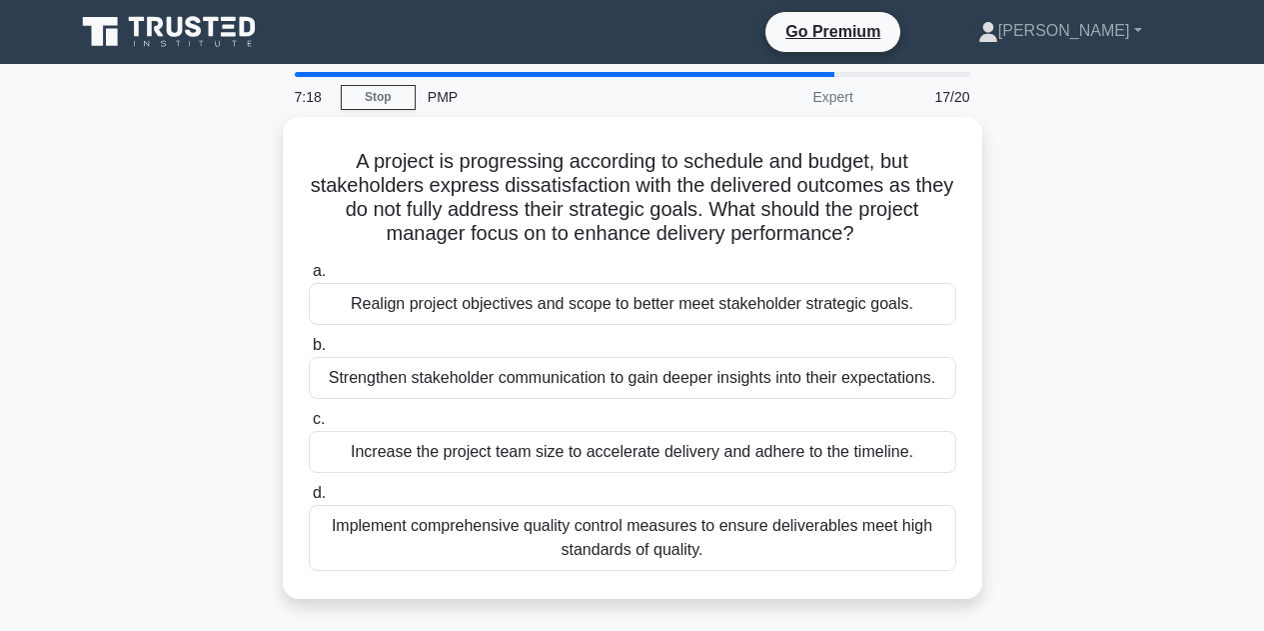
click at [528, 300] on div "Realign project objectives and scope to better meet stakeholder strategic goals." at bounding box center [633, 304] width 648 height 42
click at [309, 278] on input "a. Realign project objectives and scope to better meet stakeholder strategic go…" at bounding box center [309, 271] width 0 height 13
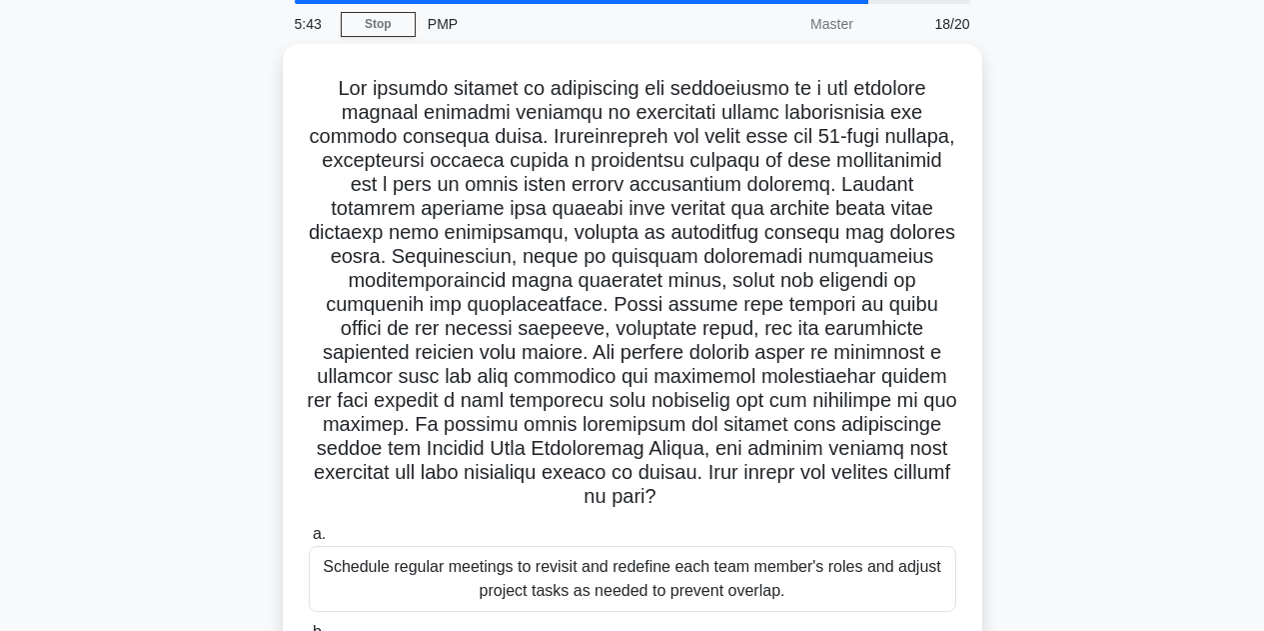
scroll to position [72, 0]
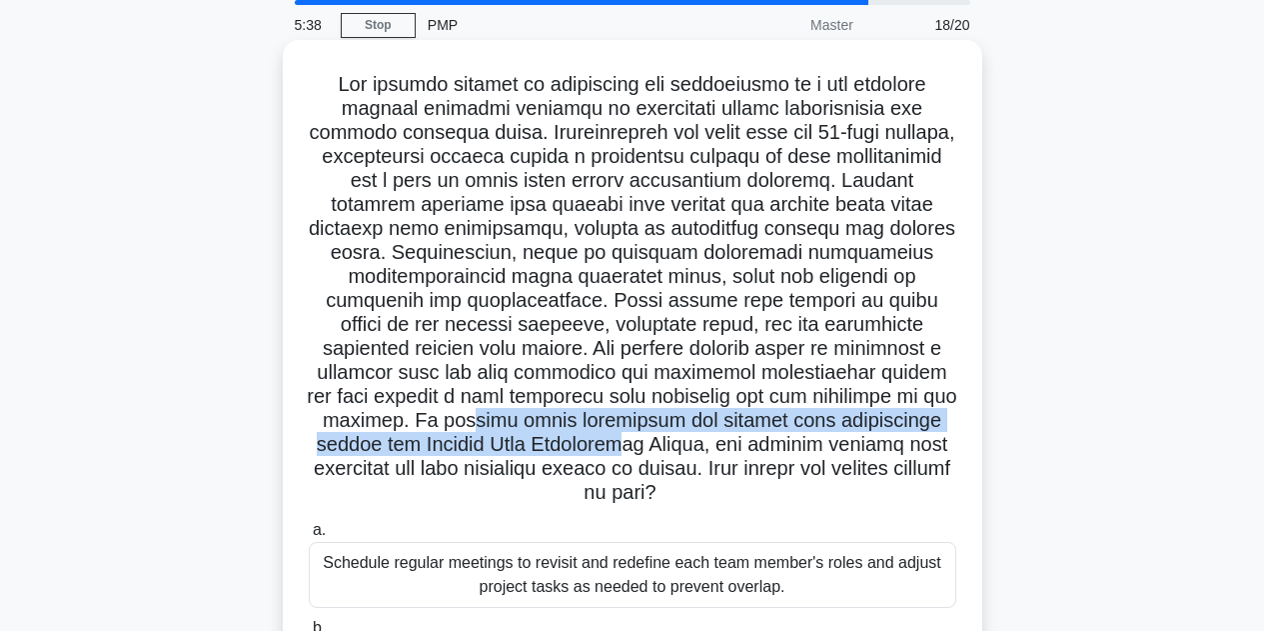
drag, startPoint x: 355, startPoint y: 419, endPoint x: 575, endPoint y: 438, distance: 220.7
click at [575, 438] on h5 ".spinner_0XTQ{transform-origin:center;animation:spinner_y6GP .75s linear infini…" at bounding box center [633, 289] width 652 height 434
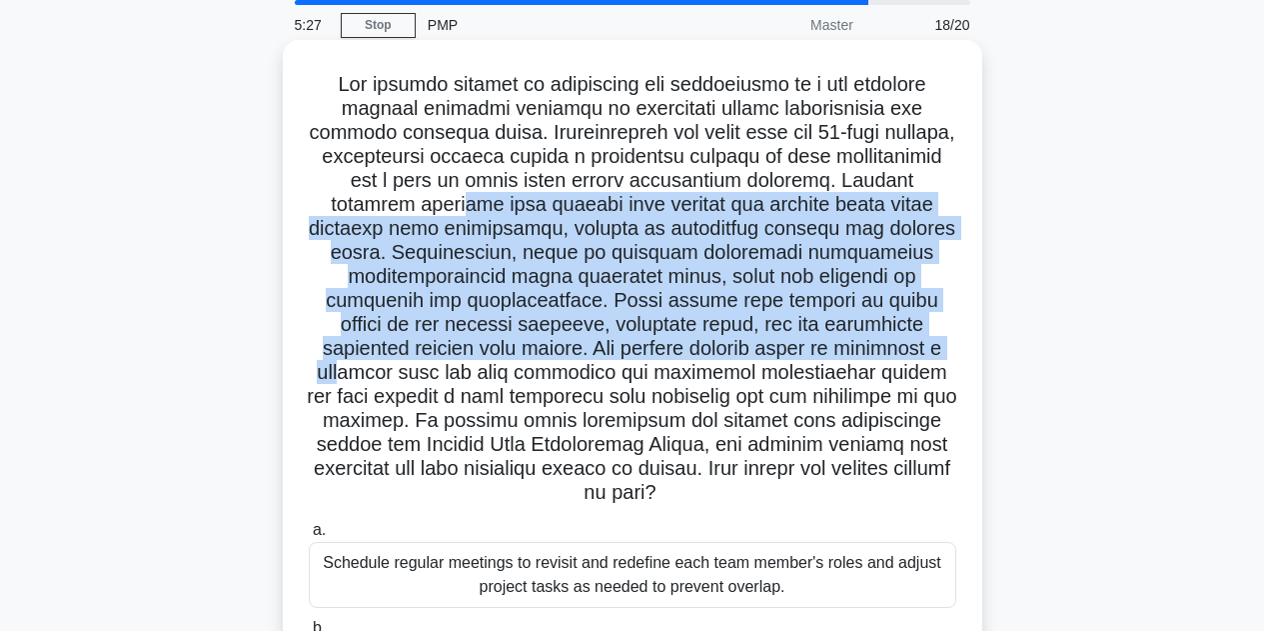
drag, startPoint x: 452, startPoint y: 211, endPoint x: 862, endPoint y: 341, distance: 429.9
click at [862, 341] on h5 ".spinner_0XTQ{transform-origin:center;animation:spinner_y6GP .75s linear infini…" at bounding box center [633, 289] width 652 height 434
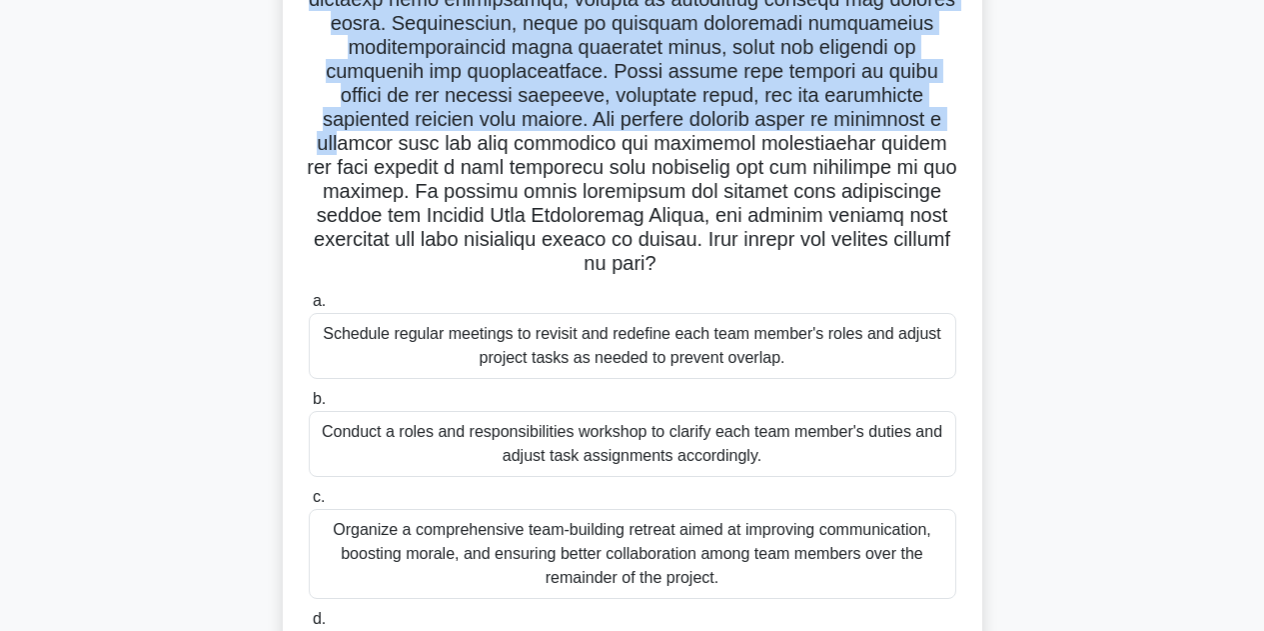
scroll to position [308, 0]
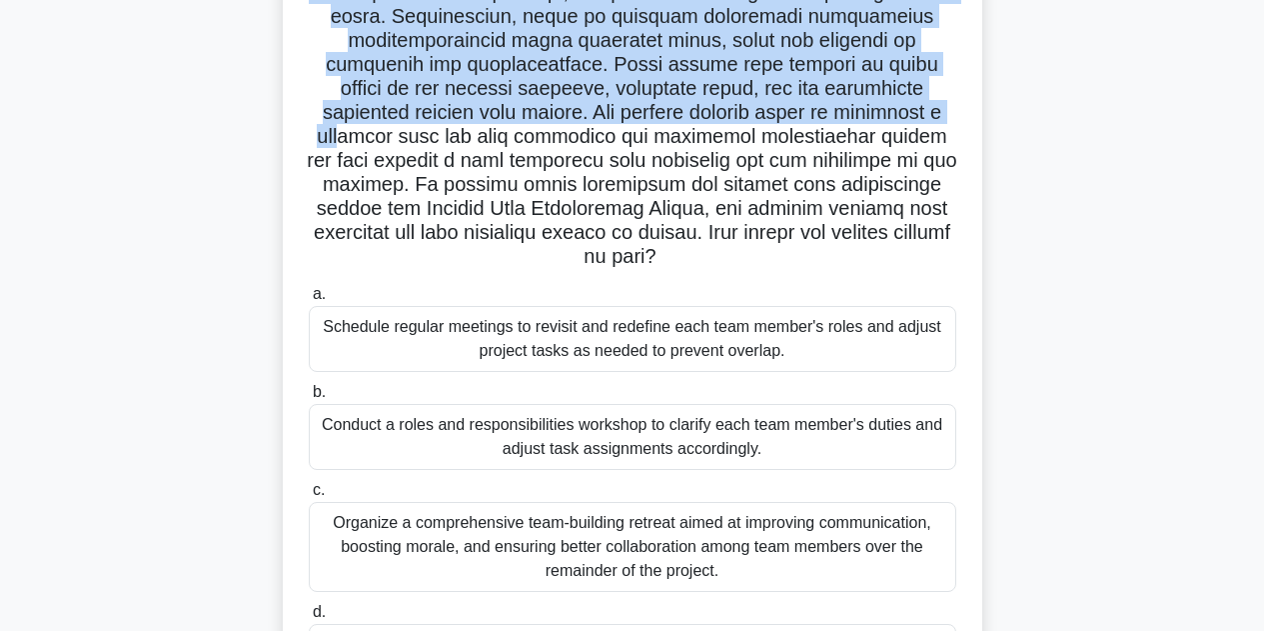
click at [722, 423] on div "Conduct a roles and responsibilities workshop to clarify each team member's dut…" at bounding box center [633, 437] width 648 height 66
click at [309, 399] on input "b. Conduct a roles and responsibilities workshop to clarify each team member's …" at bounding box center [309, 392] width 0 height 13
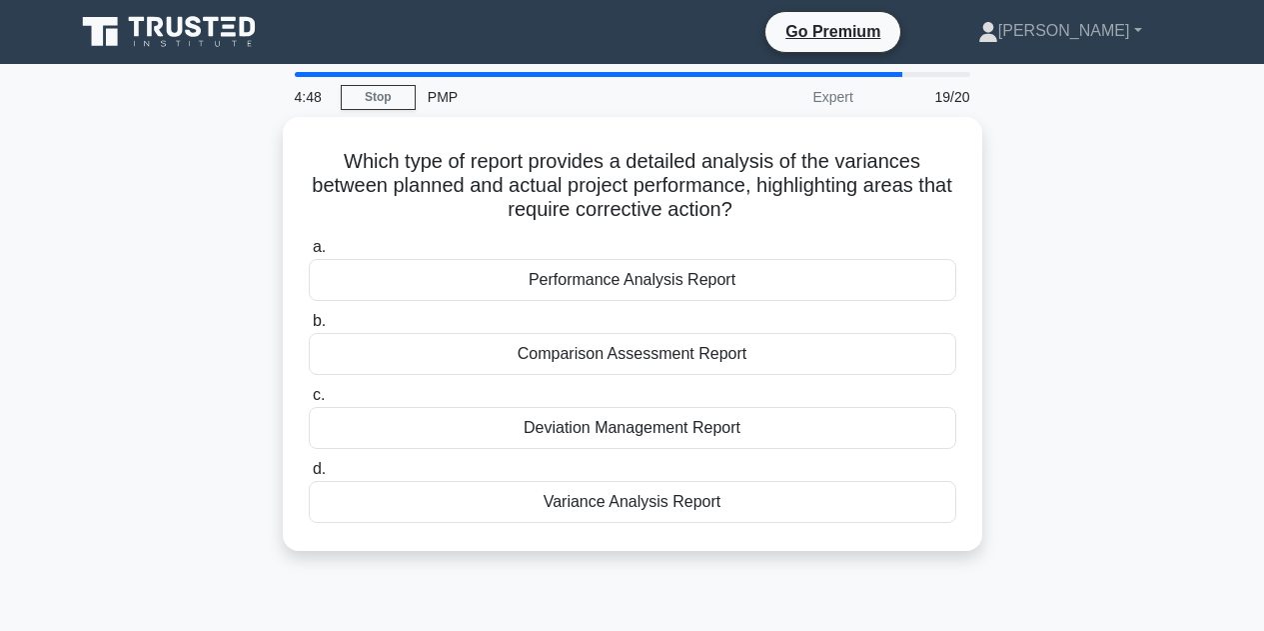
scroll to position [0, 0]
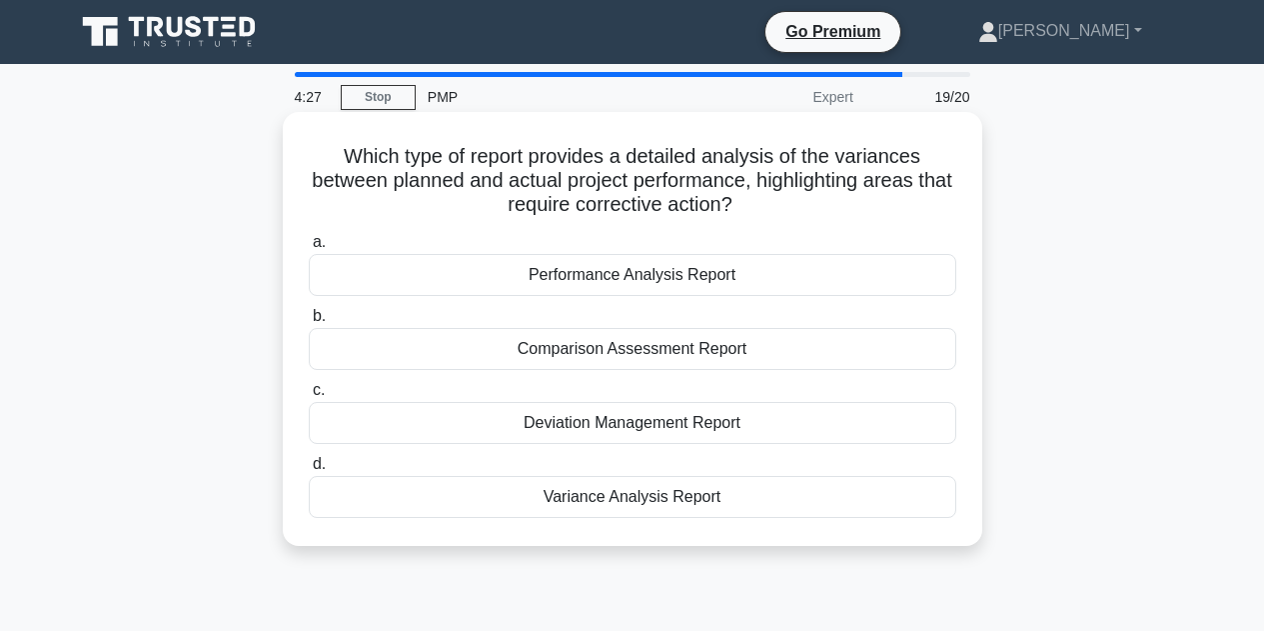
click at [763, 499] on div "Variance Analysis Report" at bounding box center [633, 497] width 648 height 42
click at [309, 471] on input "d. Variance Analysis Report" at bounding box center [309, 464] width 0 height 13
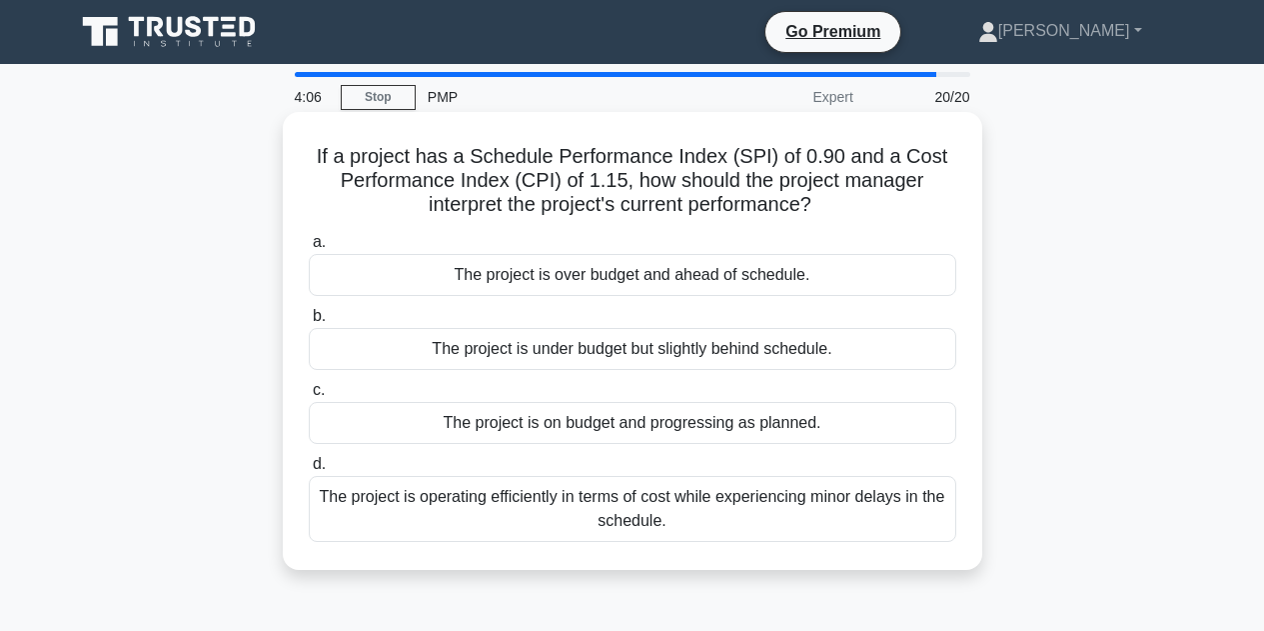
click at [778, 348] on div "The project is under budget but slightly behind schedule." at bounding box center [633, 349] width 648 height 42
click at [309, 323] on input "b. The project is under budget but slightly behind schedule." at bounding box center [309, 316] width 0 height 13
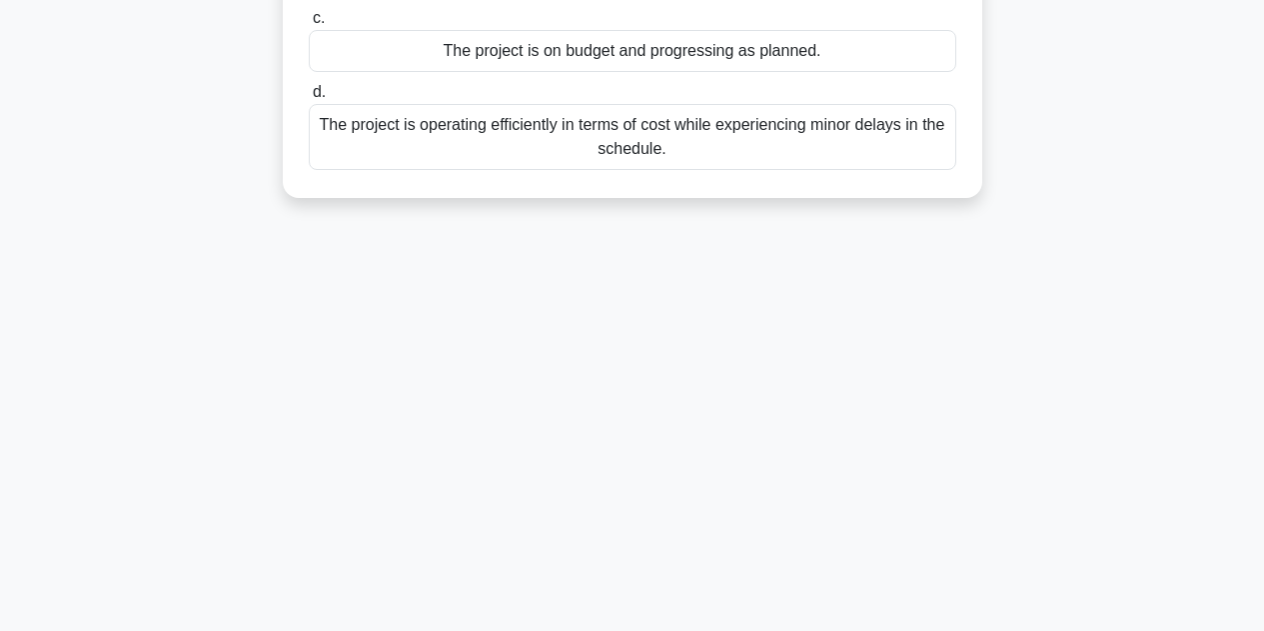
scroll to position [400, 0]
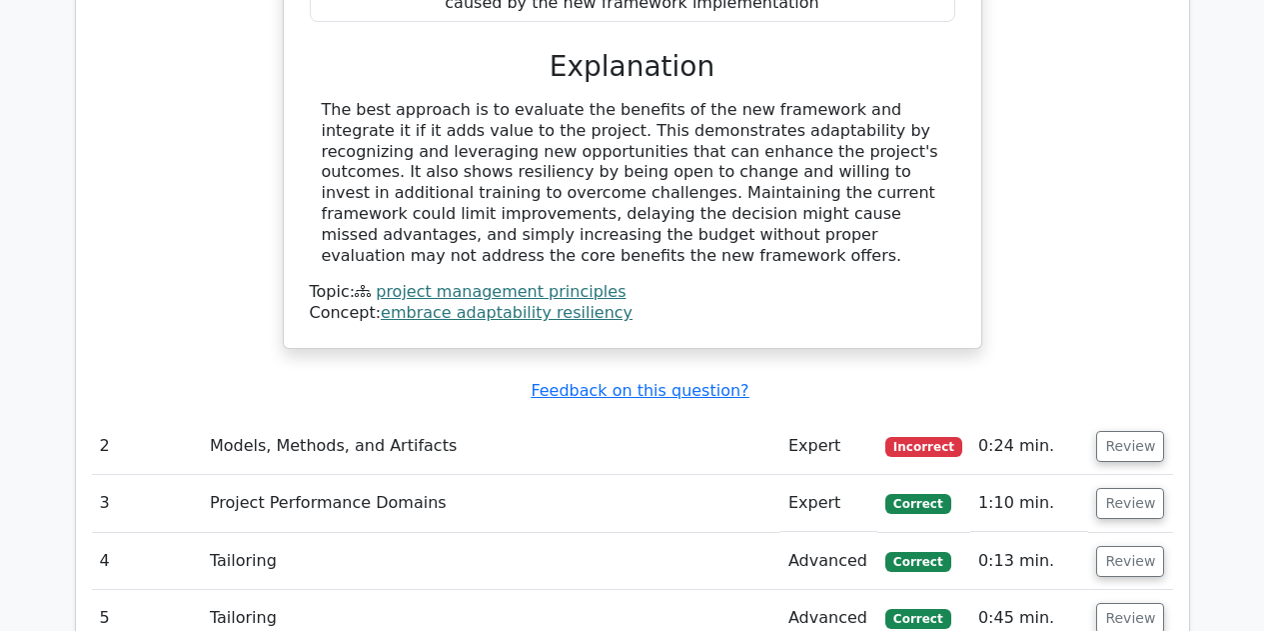
scroll to position [2203, 0]
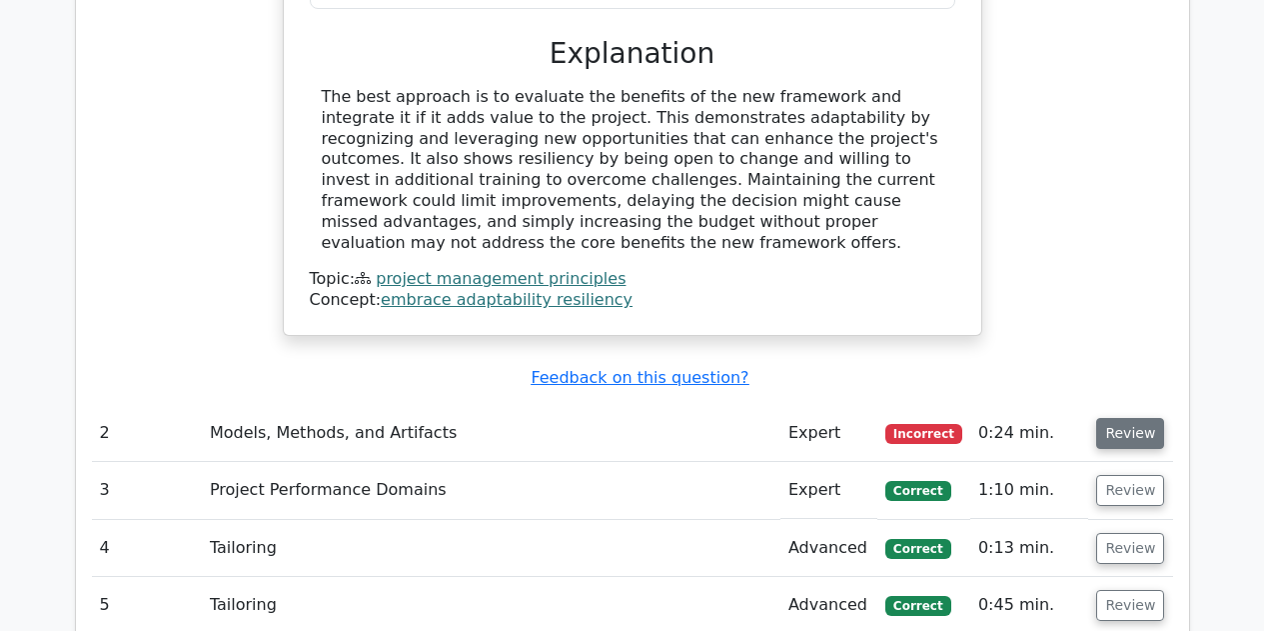
click at [1128, 418] on button "Review" at bounding box center [1130, 433] width 68 height 31
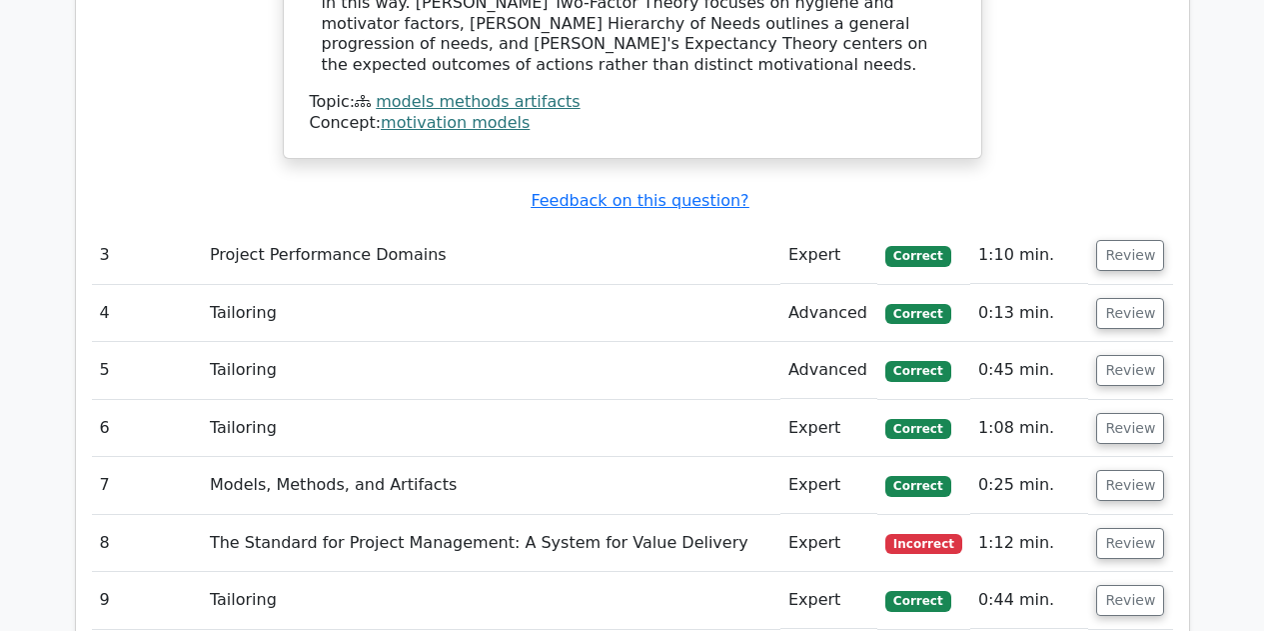
scroll to position [3346, 0]
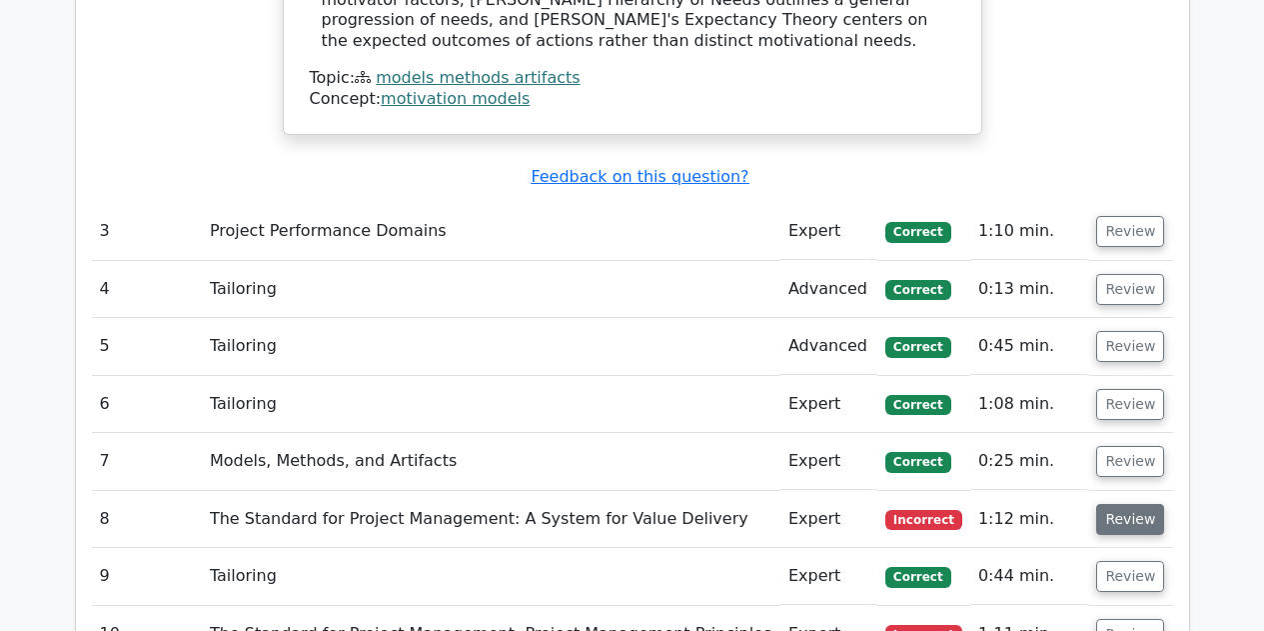
click at [1134, 504] on button "Review" at bounding box center [1130, 519] width 68 height 31
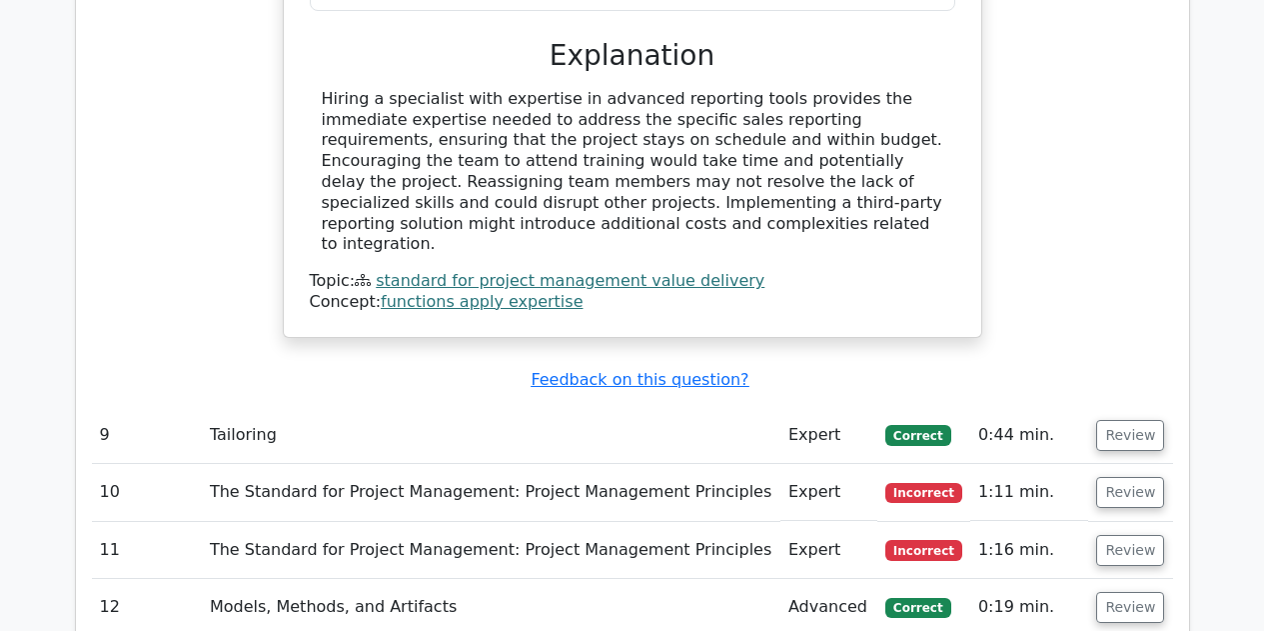
scroll to position [4553, 0]
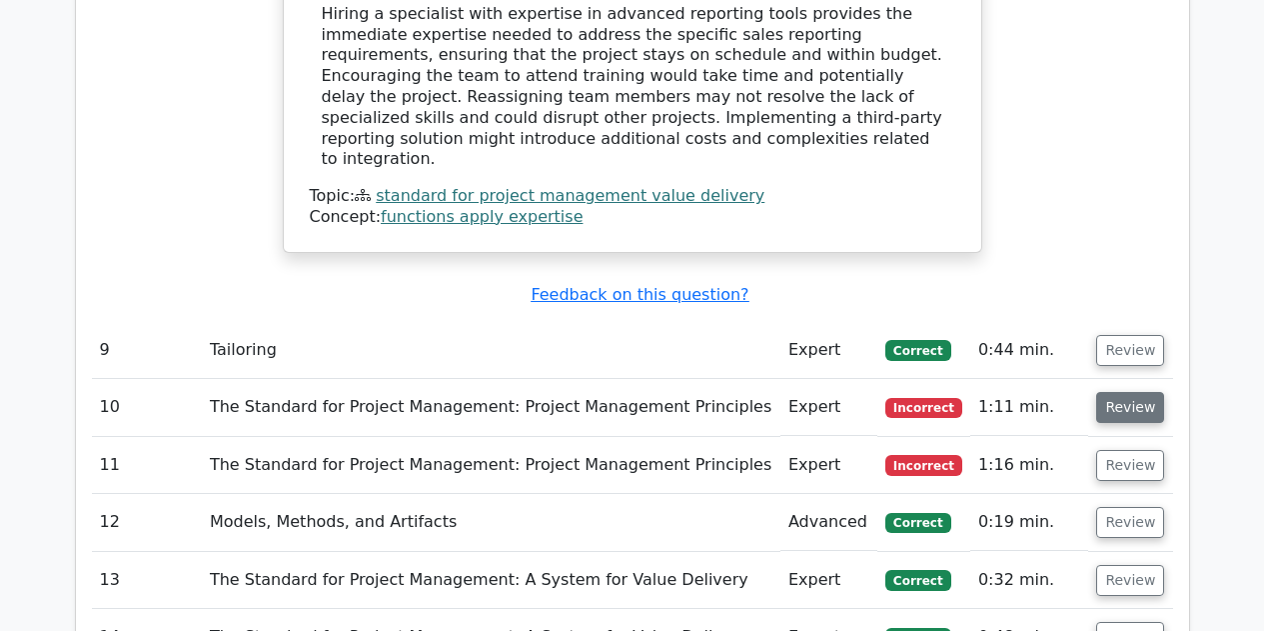
click at [1140, 392] on button "Review" at bounding box center [1130, 407] width 68 height 31
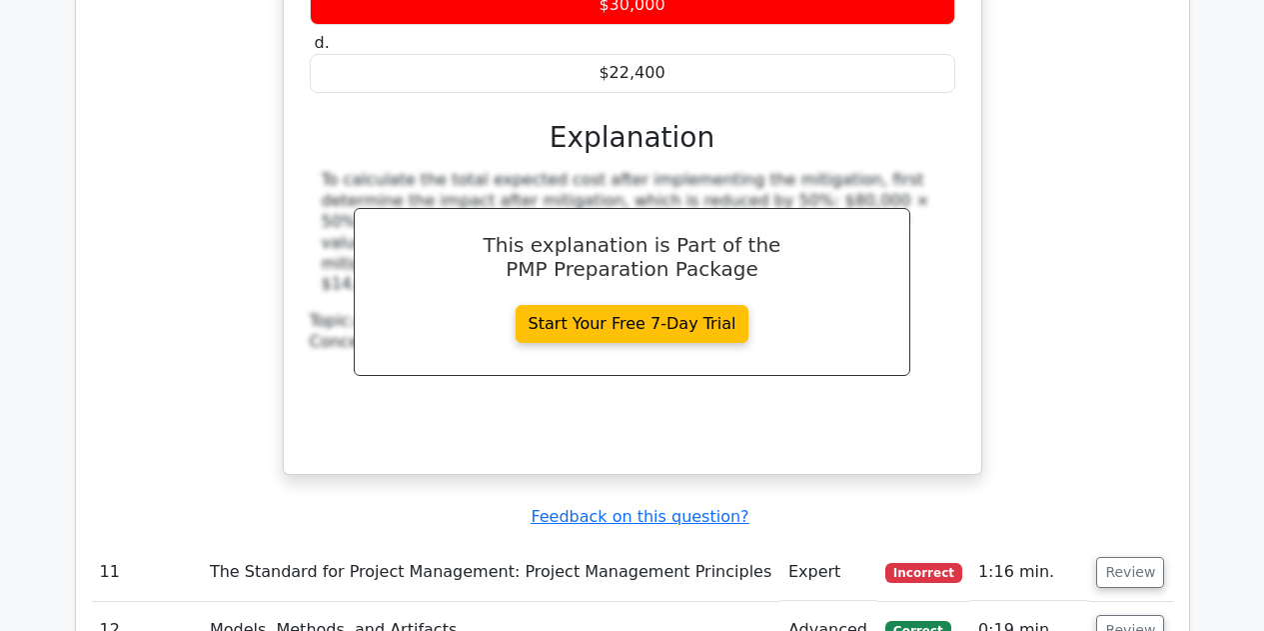
scroll to position [5384, 0]
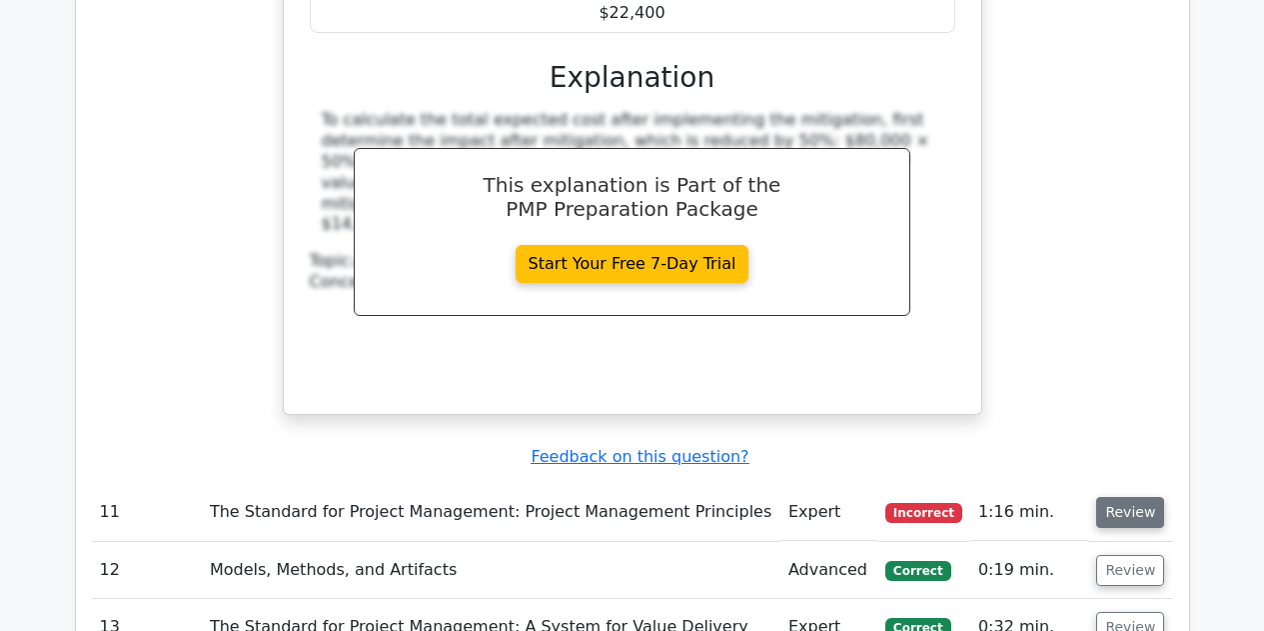
click at [1121, 497] on button "Review" at bounding box center [1130, 512] width 68 height 31
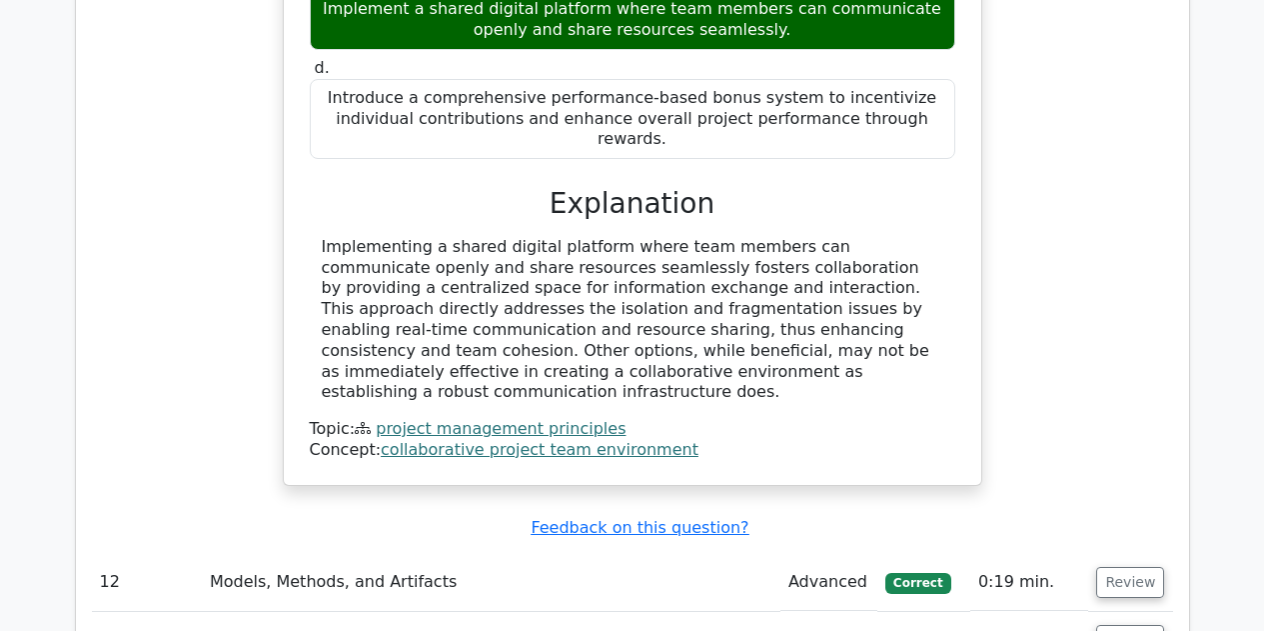
scroll to position [6467, 0]
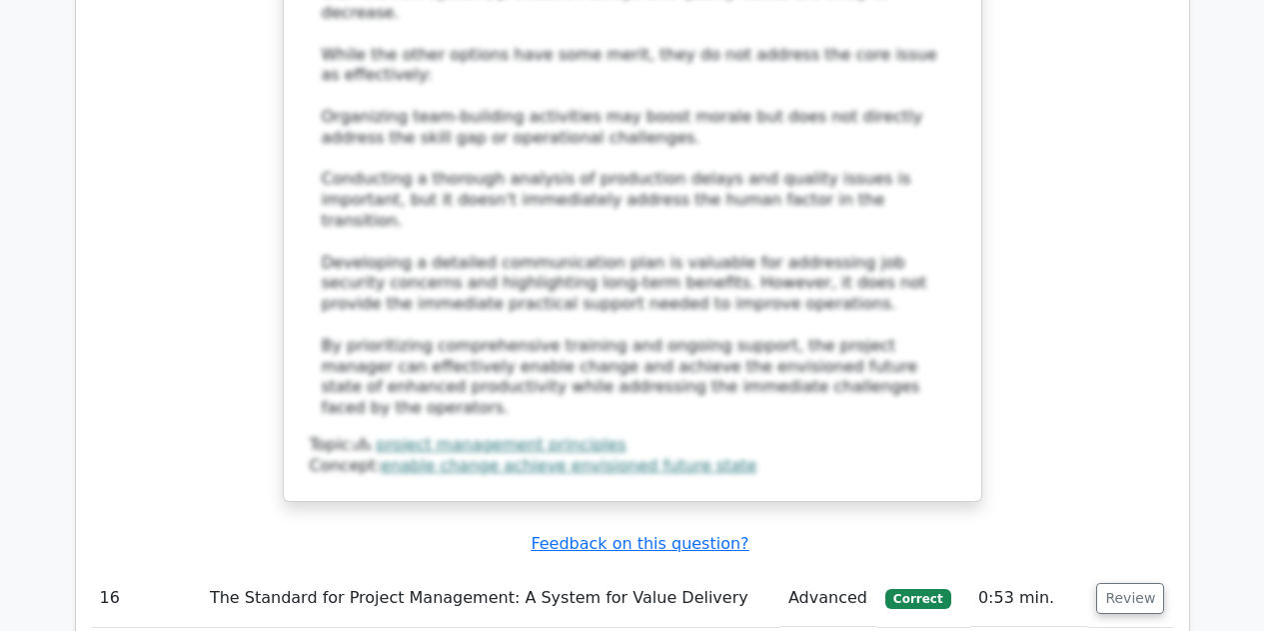
scroll to position [8405, 0]
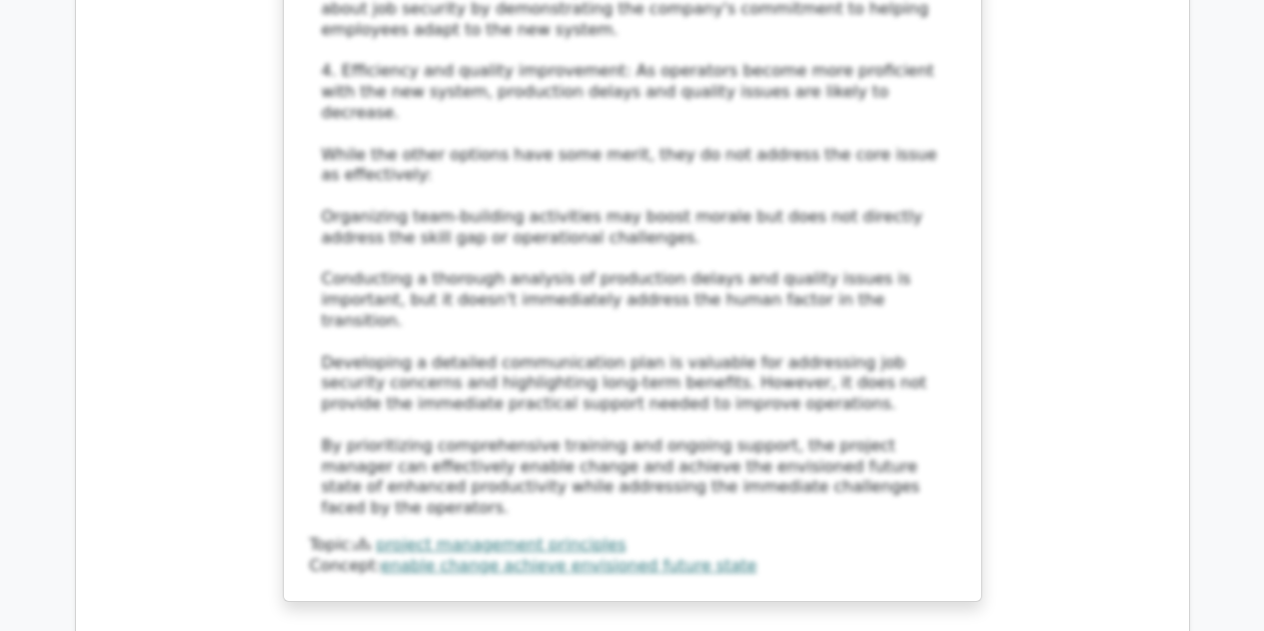
scroll to position [8305, 0]
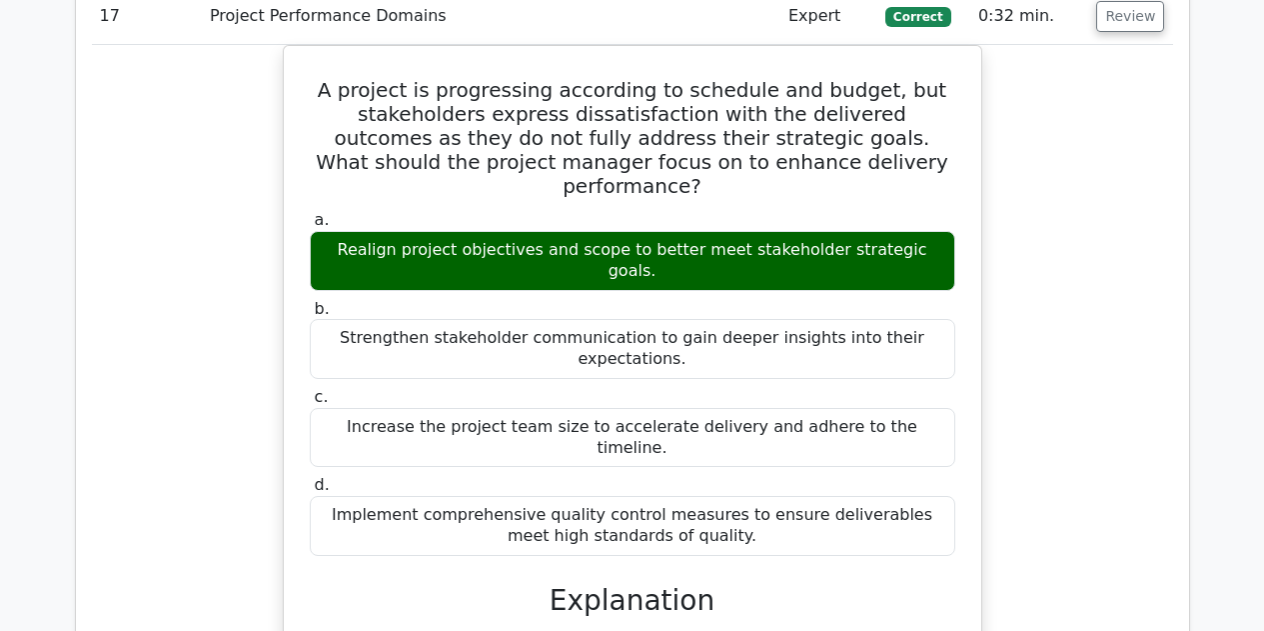
scroll to position [10049, 0]
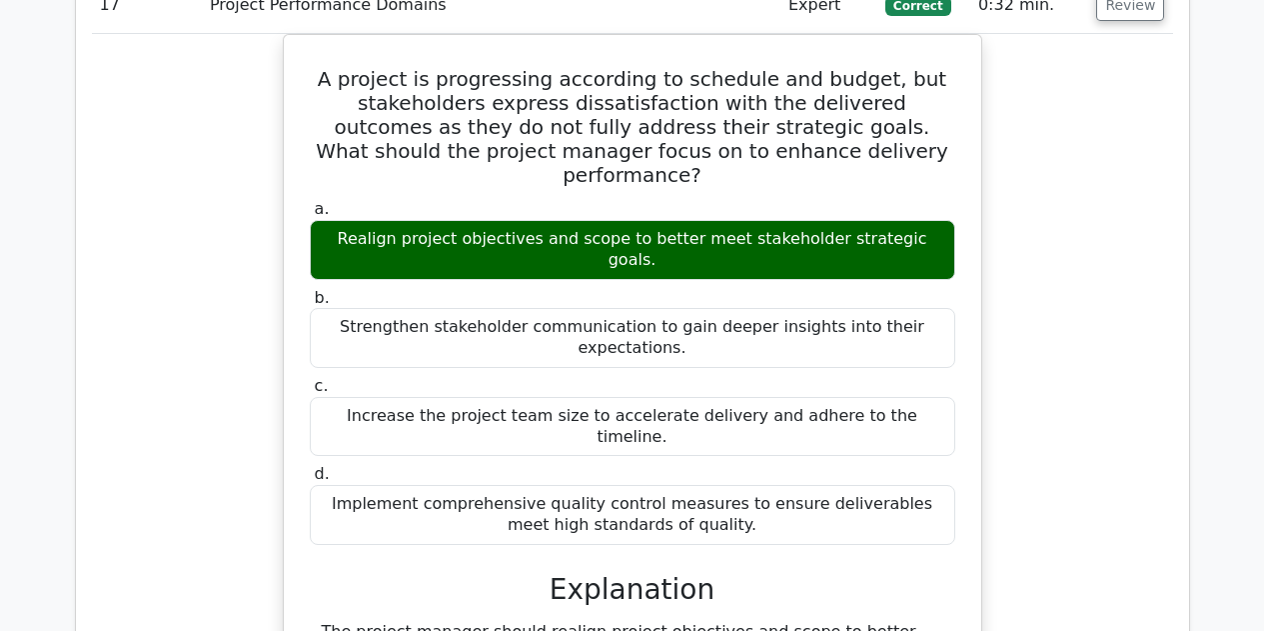
drag, startPoint x: 1263, startPoint y: 440, endPoint x: 1265, endPoint y: 464, distance: 24.1
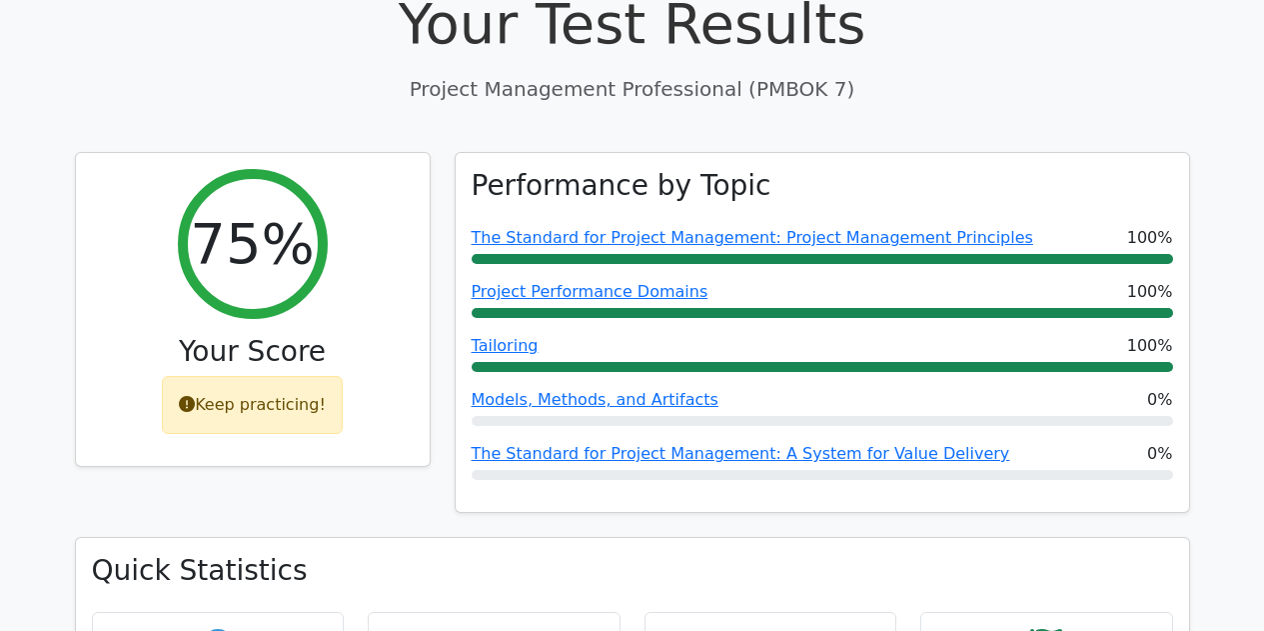
scroll to position [0, 0]
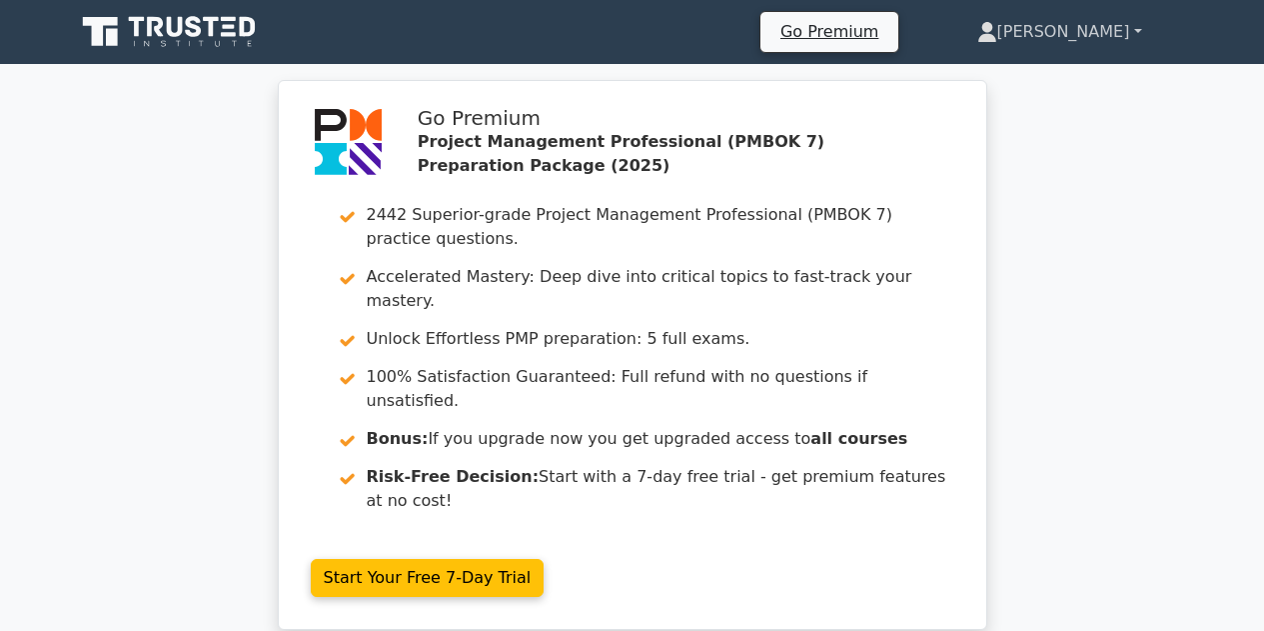
drag, startPoint x: 1113, startPoint y: 35, endPoint x: 1107, endPoint y: 59, distance: 24.7
click at [1113, 35] on link "[PERSON_NAME]" at bounding box center [1059, 32] width 261 height 40
click at [1057, 69] on link "Profile" at bounding box center [1009, 79] width 158 height 32
